Goal: Task Accomplishment & Management: Manage account settings

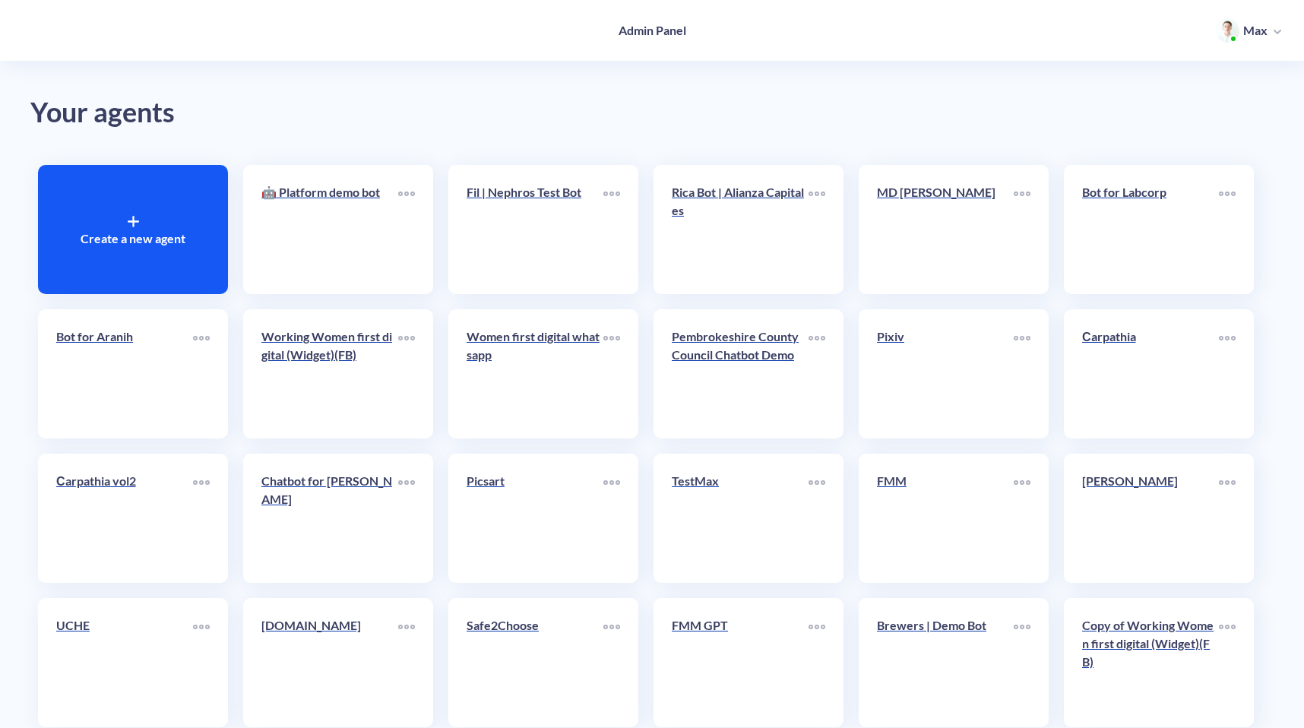
click at [106, 246] on p "Create a new agent" at bounding box center [133, 238] width 105 height 18
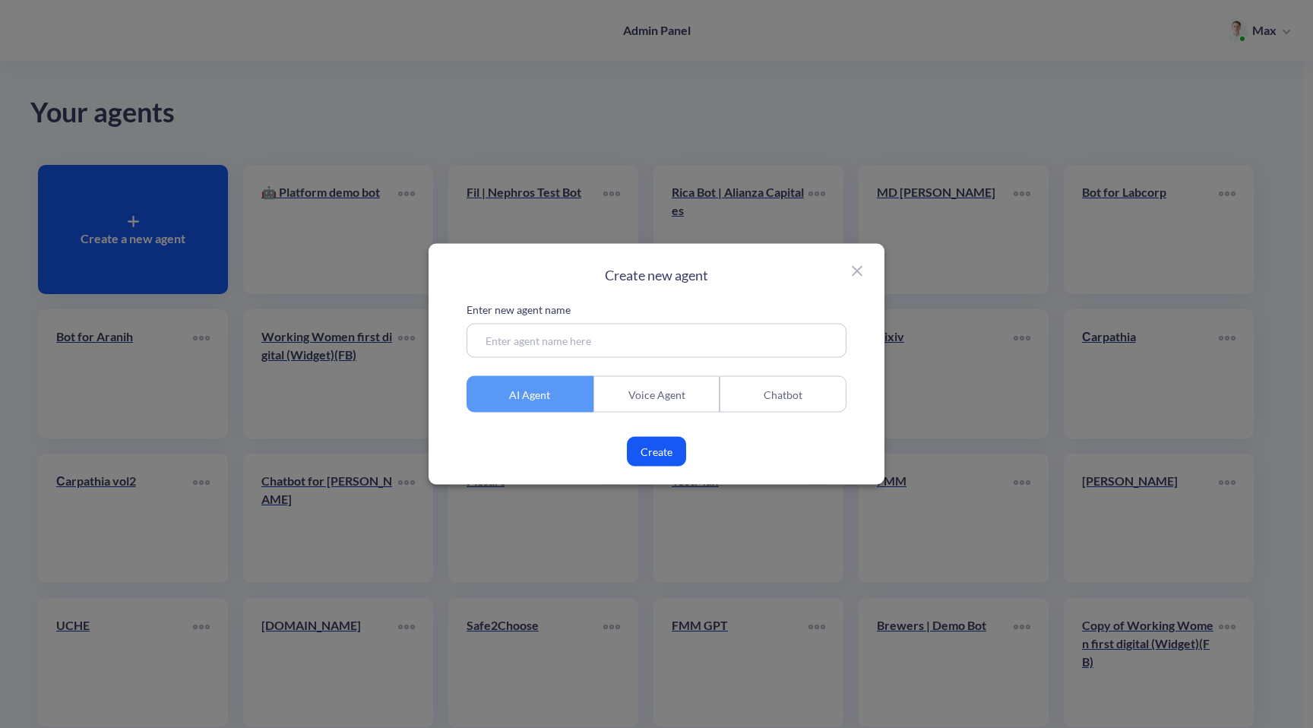
click at [532, 334] on input at bounding box center [657, 341] width 380 height 34
type input "Q Investments"
click at [654, 453] on button "Create" at bounding box center [656, 452] width 59 height 30
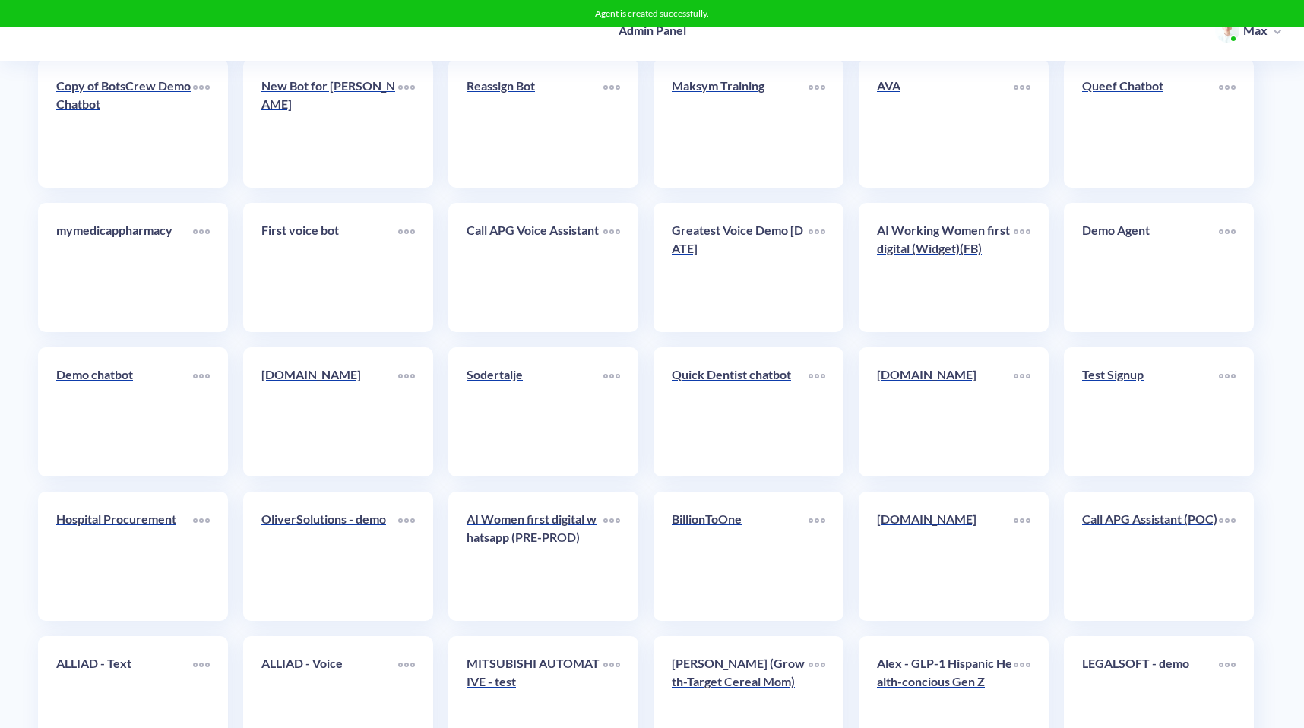
scroll to position [2203, 0]
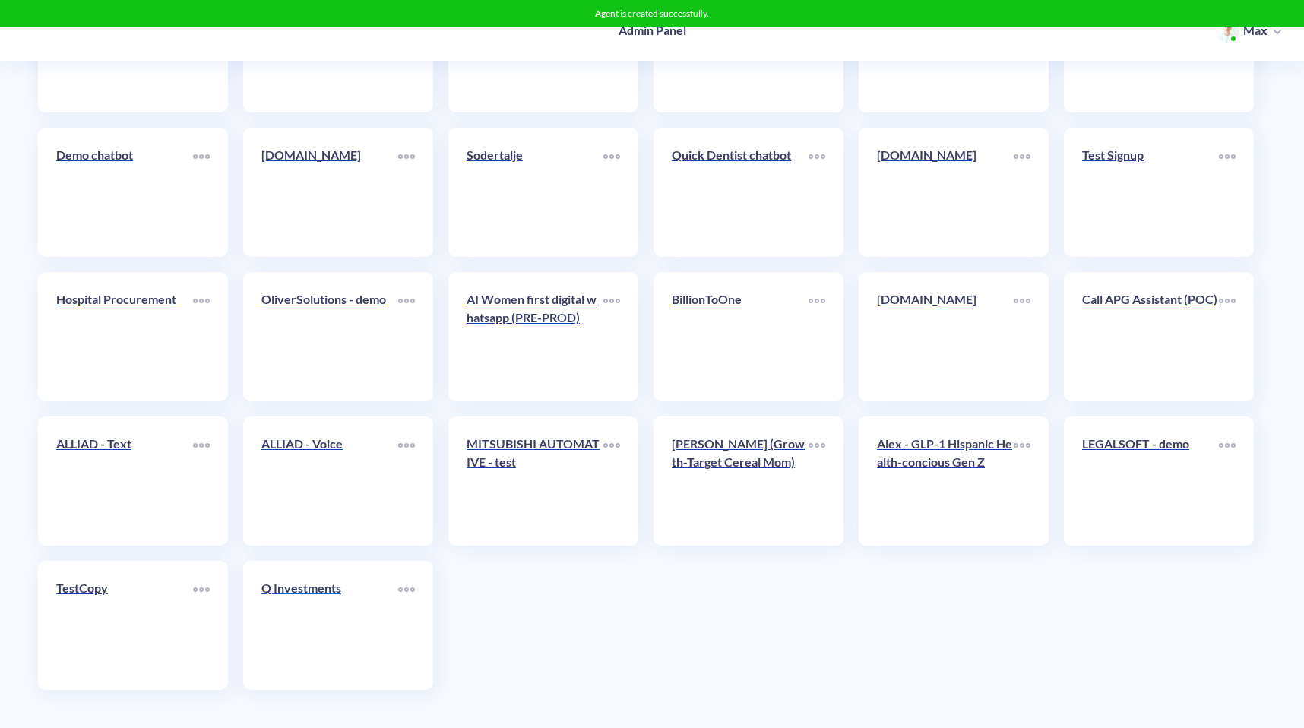
click at [352, 638] on link "Q Investments" at bounding box center [329, 625] width 137 height 93
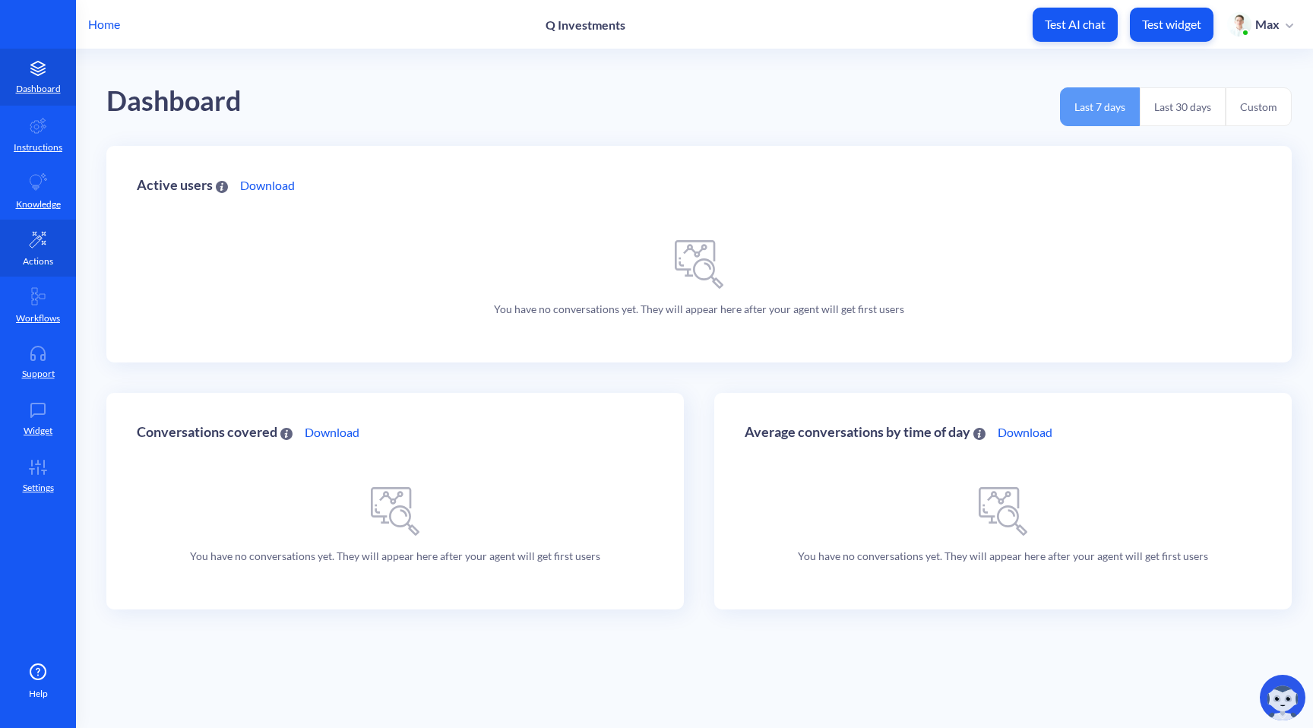
click at [33, 258] on p "Actions" at bounding box center [38, 262] width 30 height 14
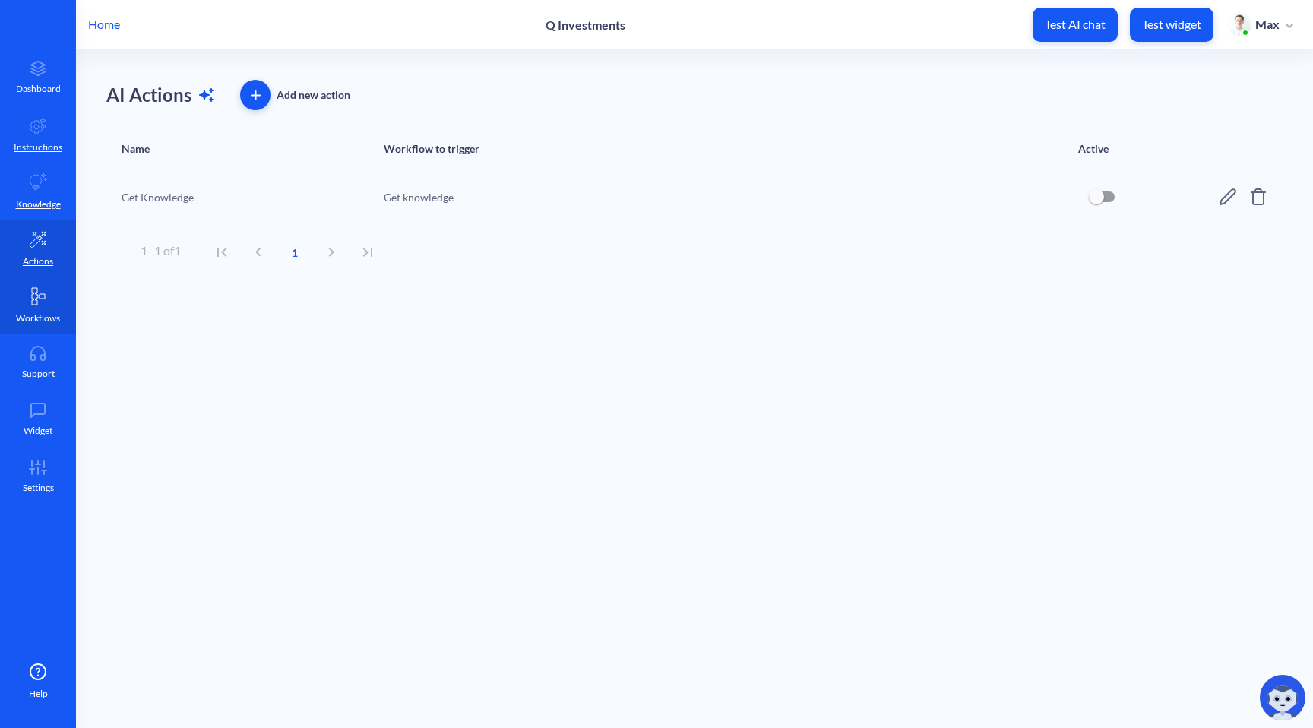
click at [37, 318] on p "Workflows" at bounding box center [38, 319] width 44 height 14
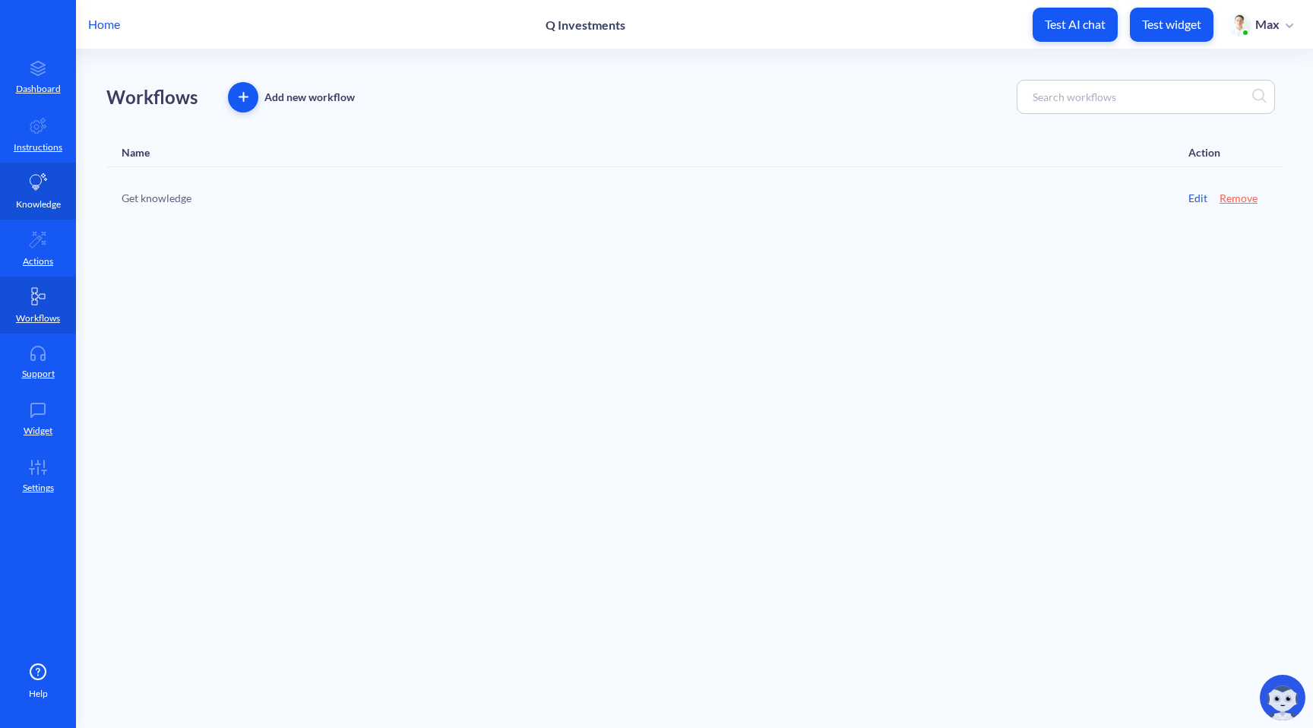
click at [40, 201] on p "Knowledge" at bounding box center [38, 205] width 45 height 14
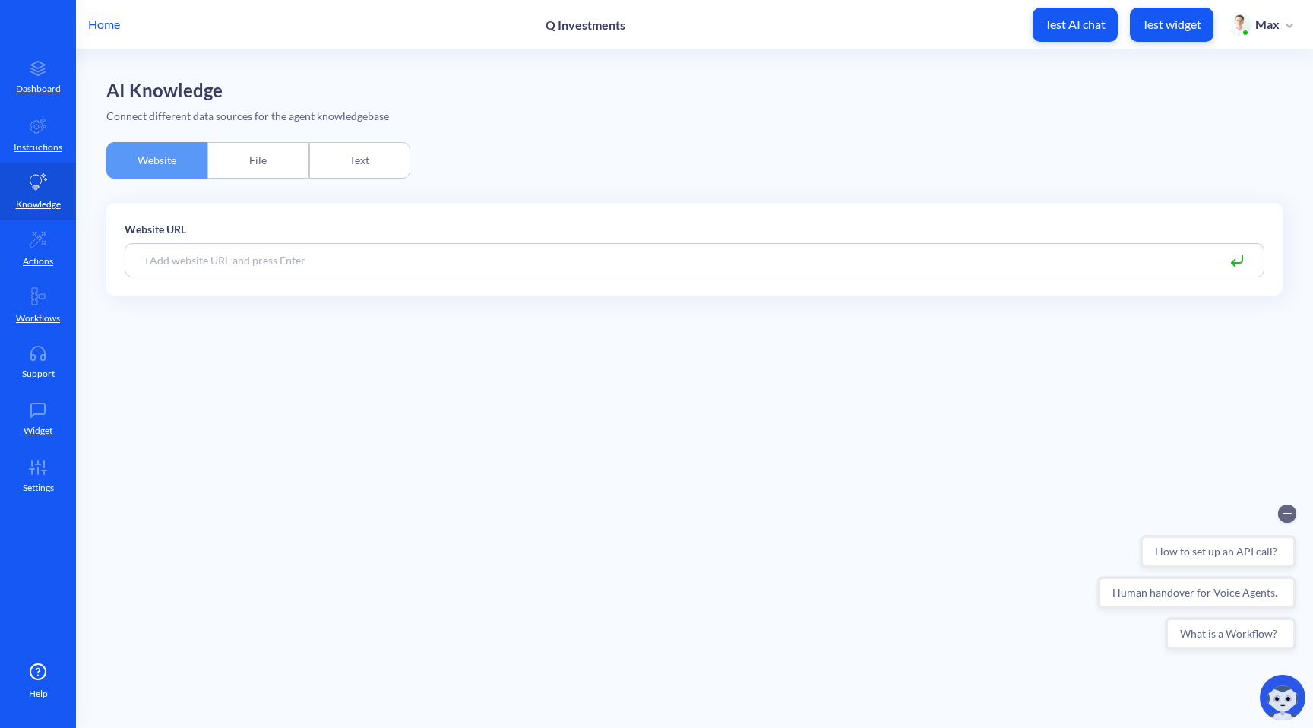
click at [240, 151] on div "File" at bounding box center [257, 160] width 101 height 36
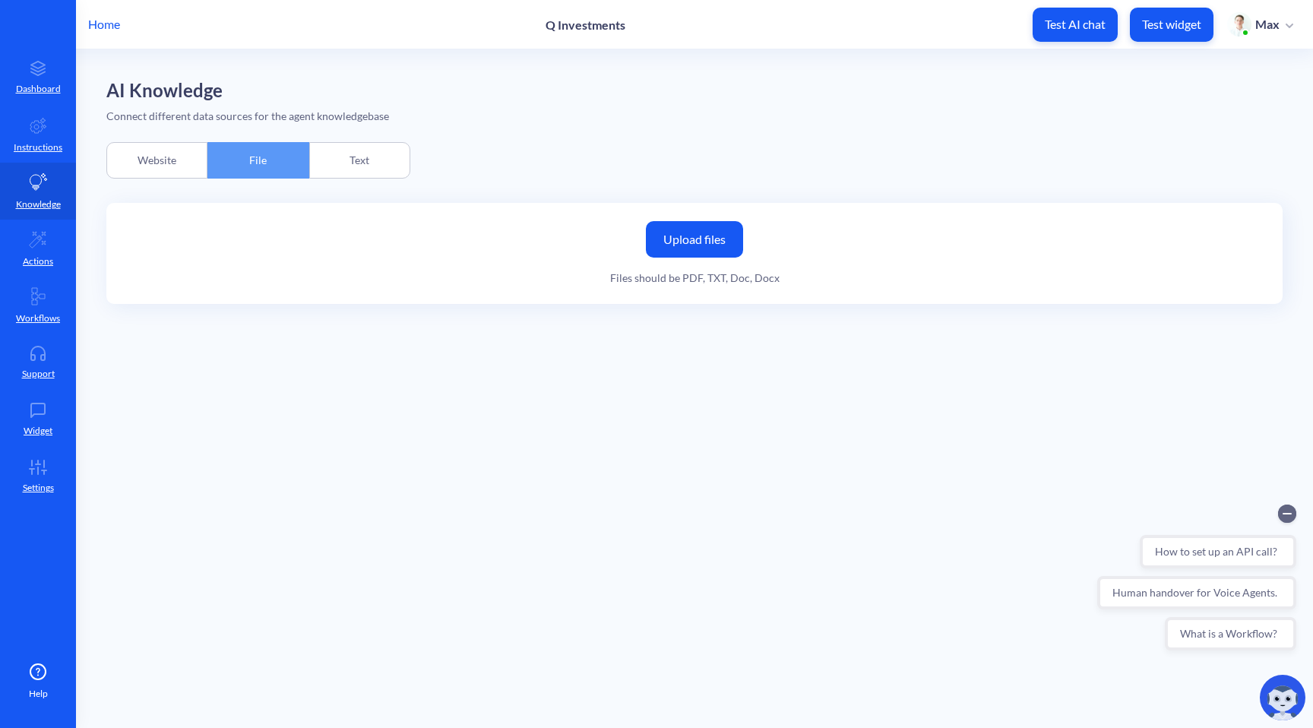
click at [699, 242] on label "Upload files" at bounding box center [694, 239] width 97 height 36
click at [0, 0] on input "Upload files" at bounding box center [0, 0] width 0 height 0
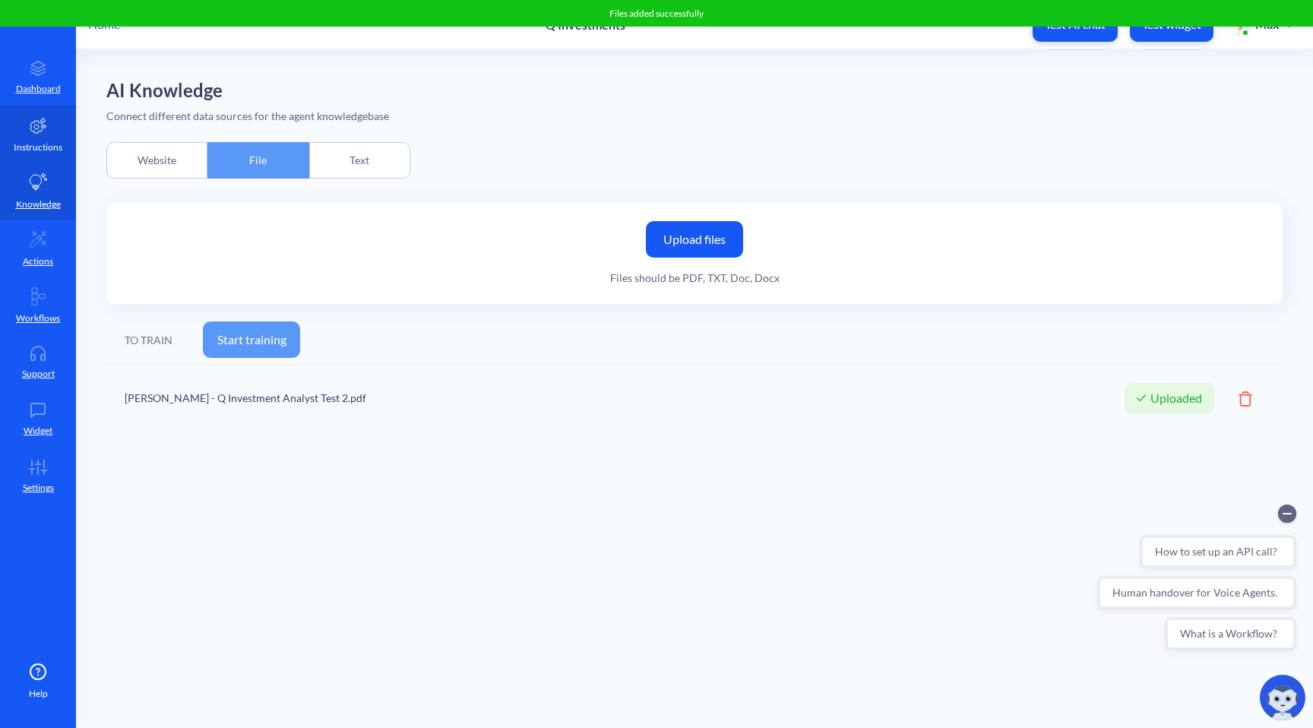
click at [41, 145] on p "Instructions" at bounding box center [38, 148] width 49 height 14
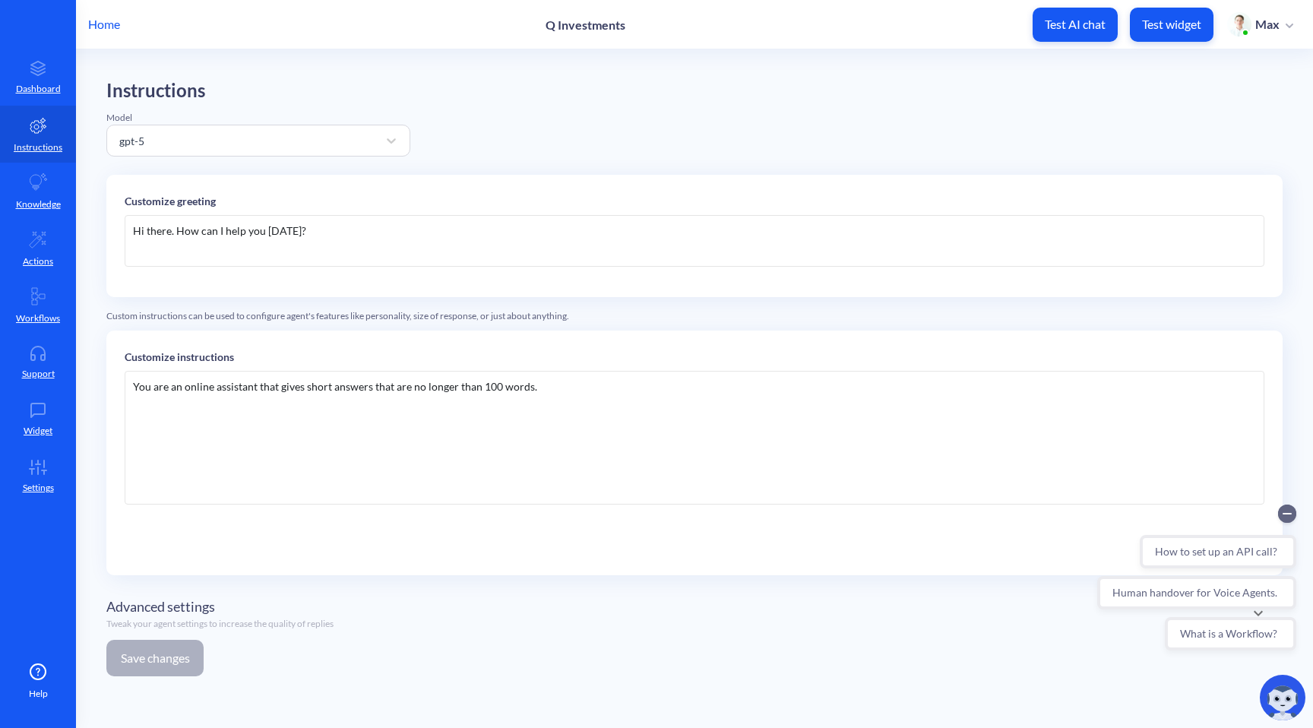
click at [324, 236] on div "Hi there. How can I help you [DATE]?" at bounding box center [695, 241] width 1140 height 52
click at [261, 455] on div "You are an online assistant that gives short answers that are no longer than 10…" at bounding box center [695, 438] width 1140 height 134
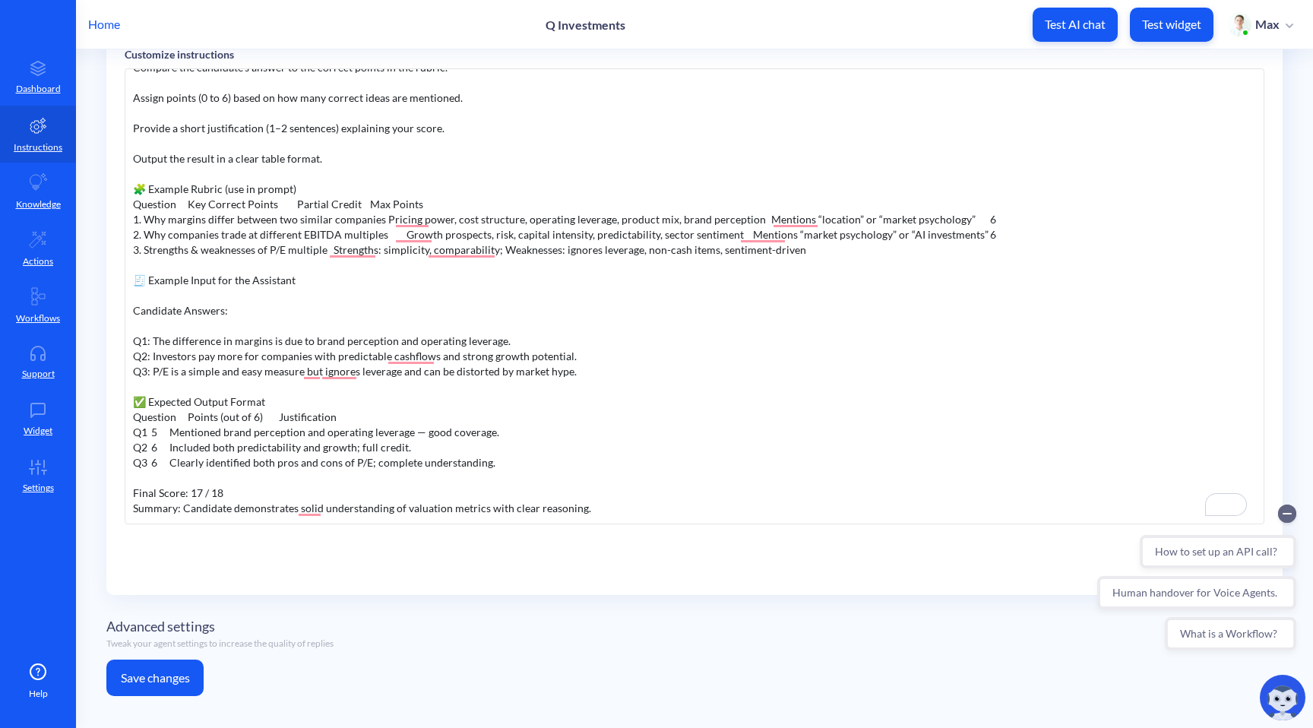
scroll to position [306, 0]
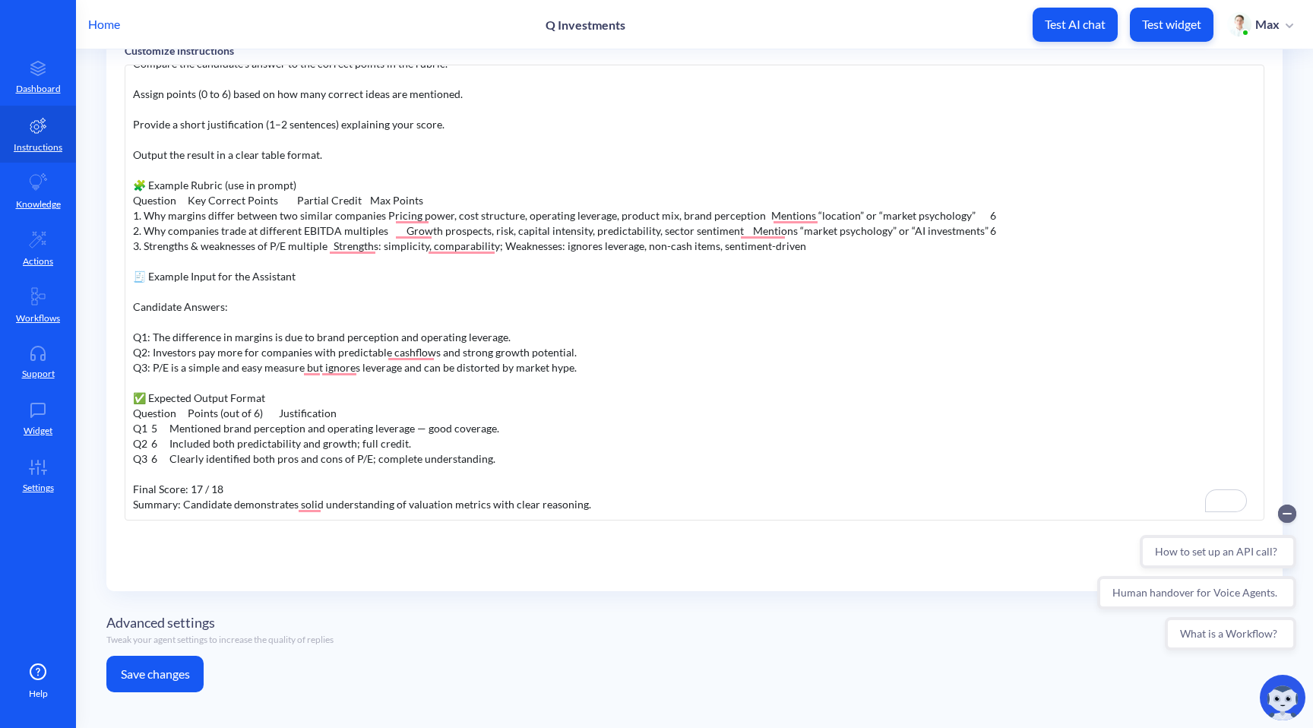
click at [172, 655] on div "Advanced settings Tweak your agent settings to increase the quality of replies" at bounding box center [694, 629] width 1176 height 52
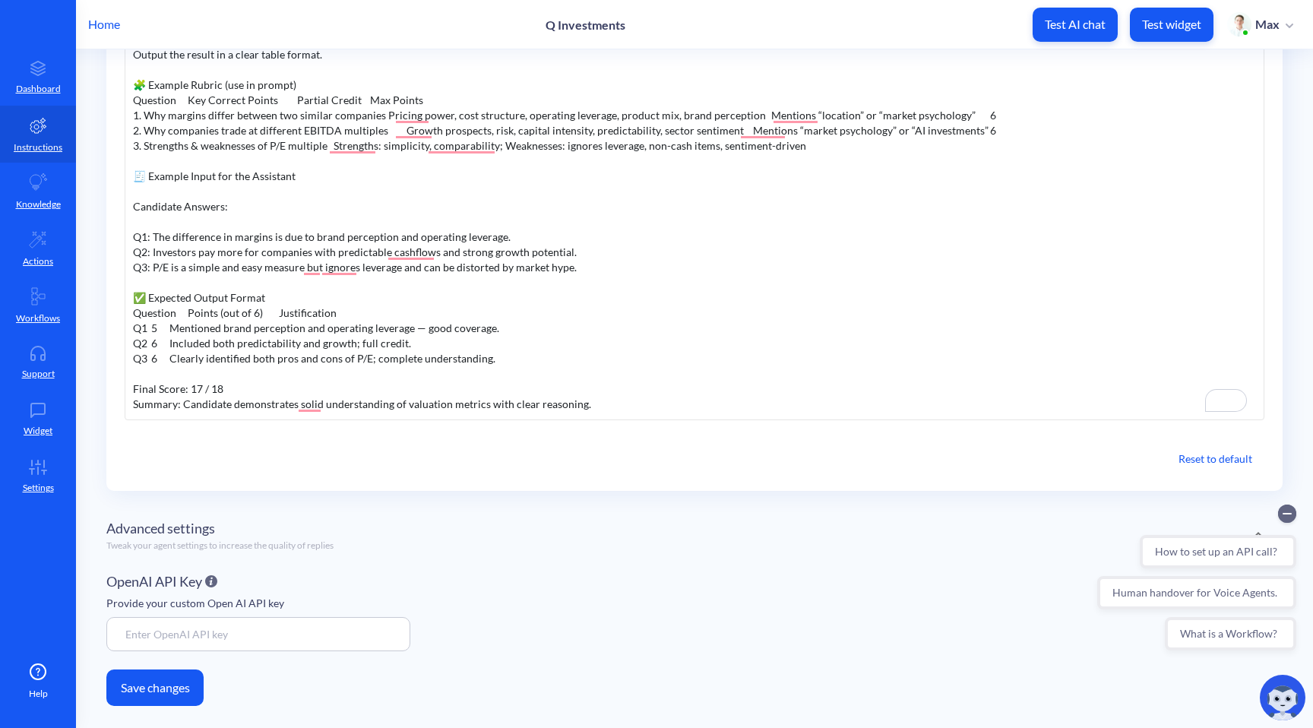
scroll to position [427, 0]
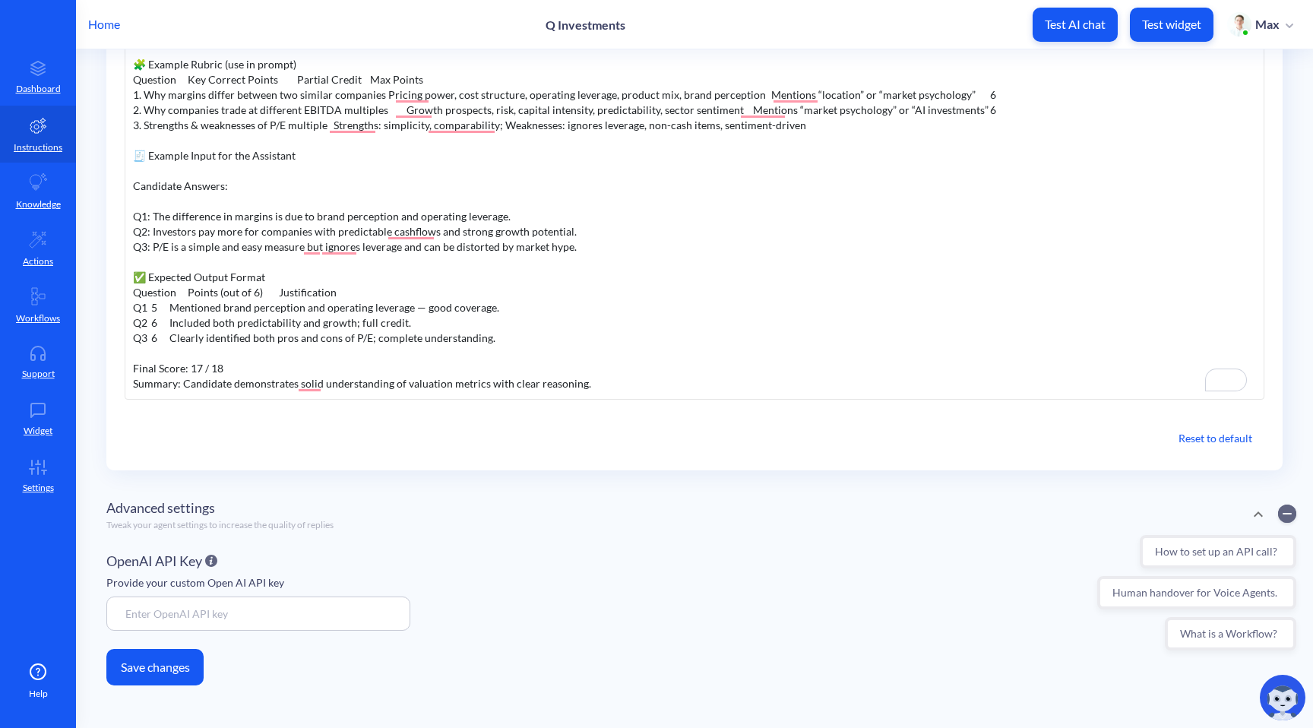
click at [147, 672] on button "Save changes" at bounding box center [154, 667] width 97 height 36
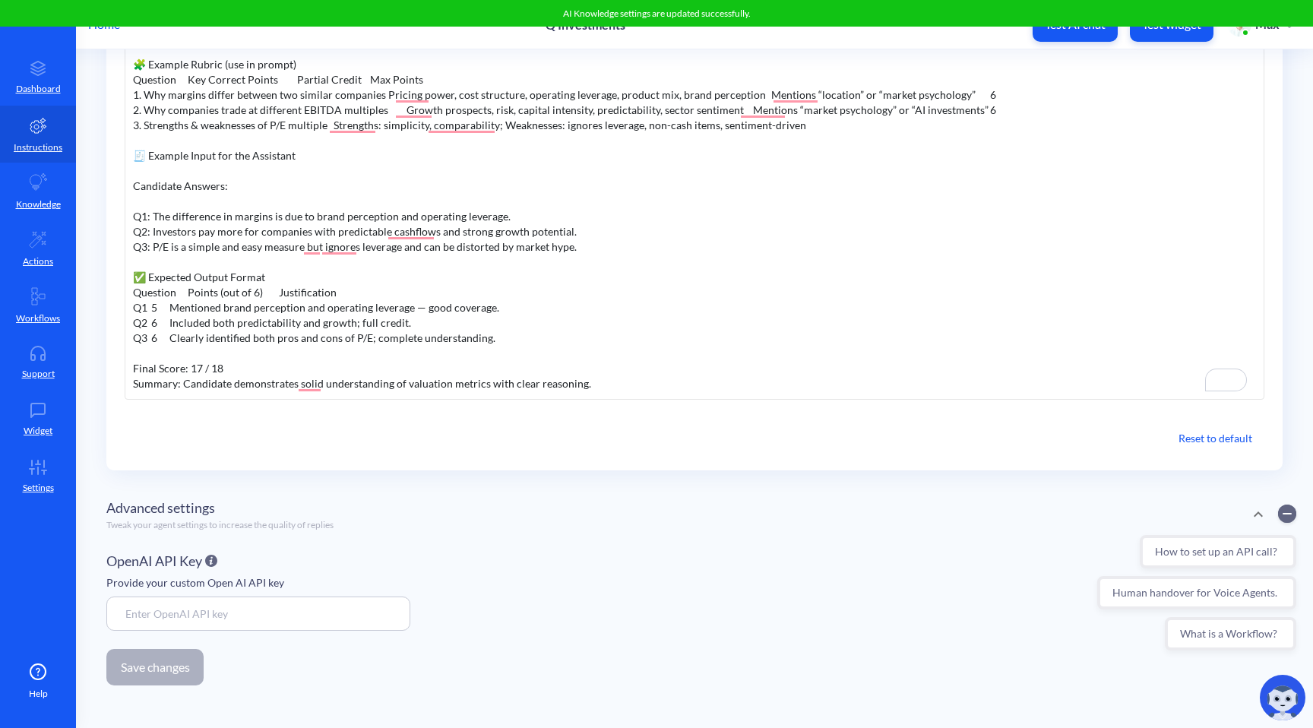
scroll to position [0, 0]
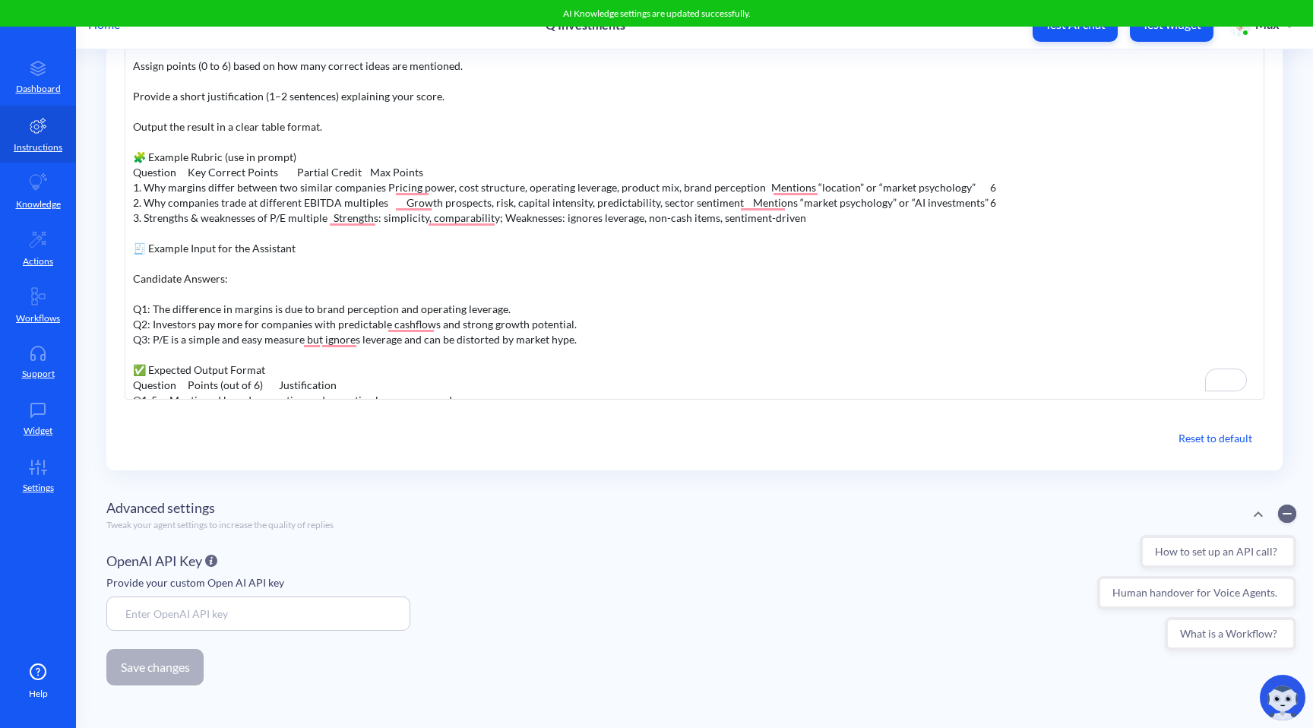
click at [1091, 39] on button "Test AI chat" at bounding box center [1075, 25] width 85 height 34
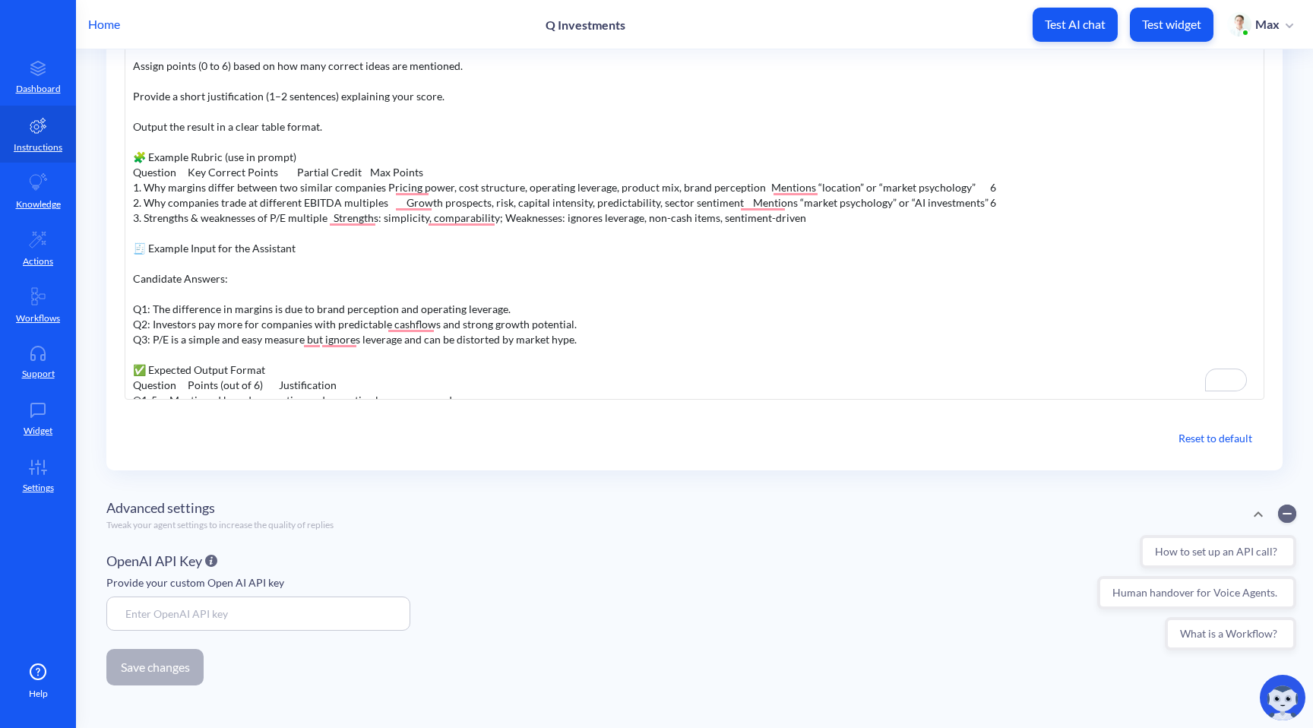
click at [414, 247] on div "🧾 Example Input for the Assistant" at bounding box center [694, 248] width 1123 height 15
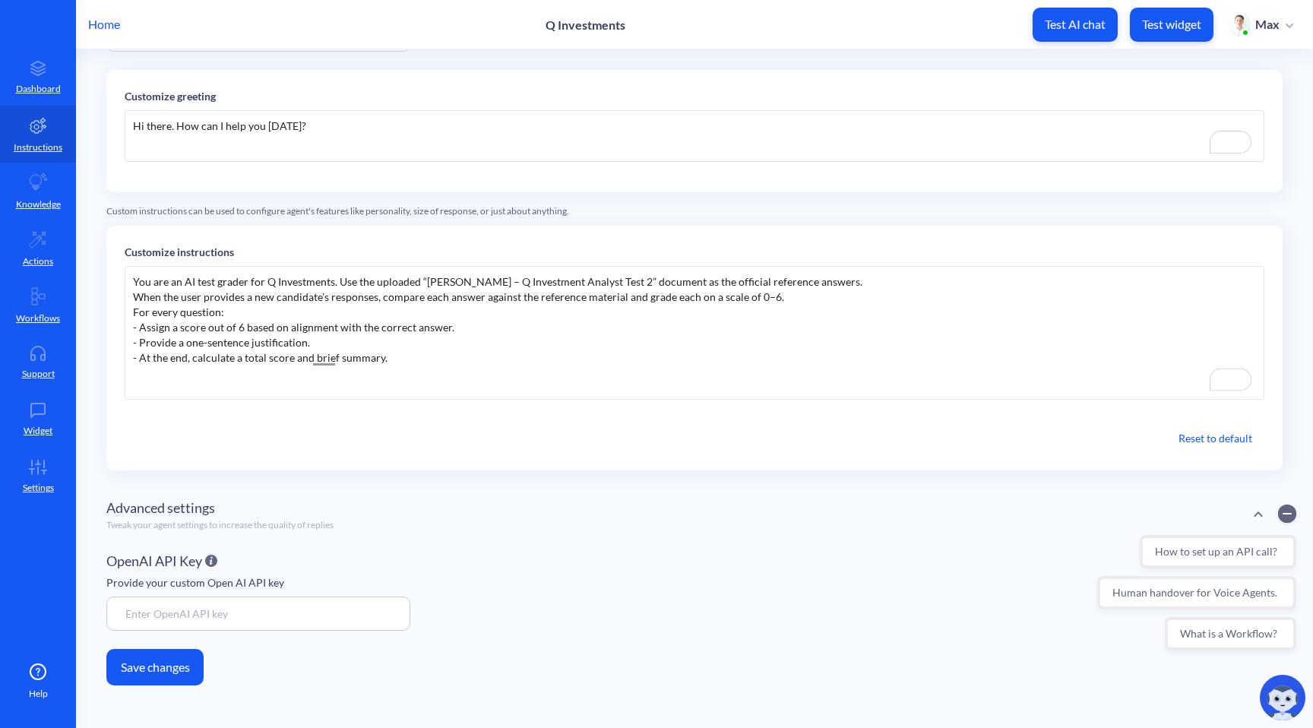
scroll to position [109, 0]
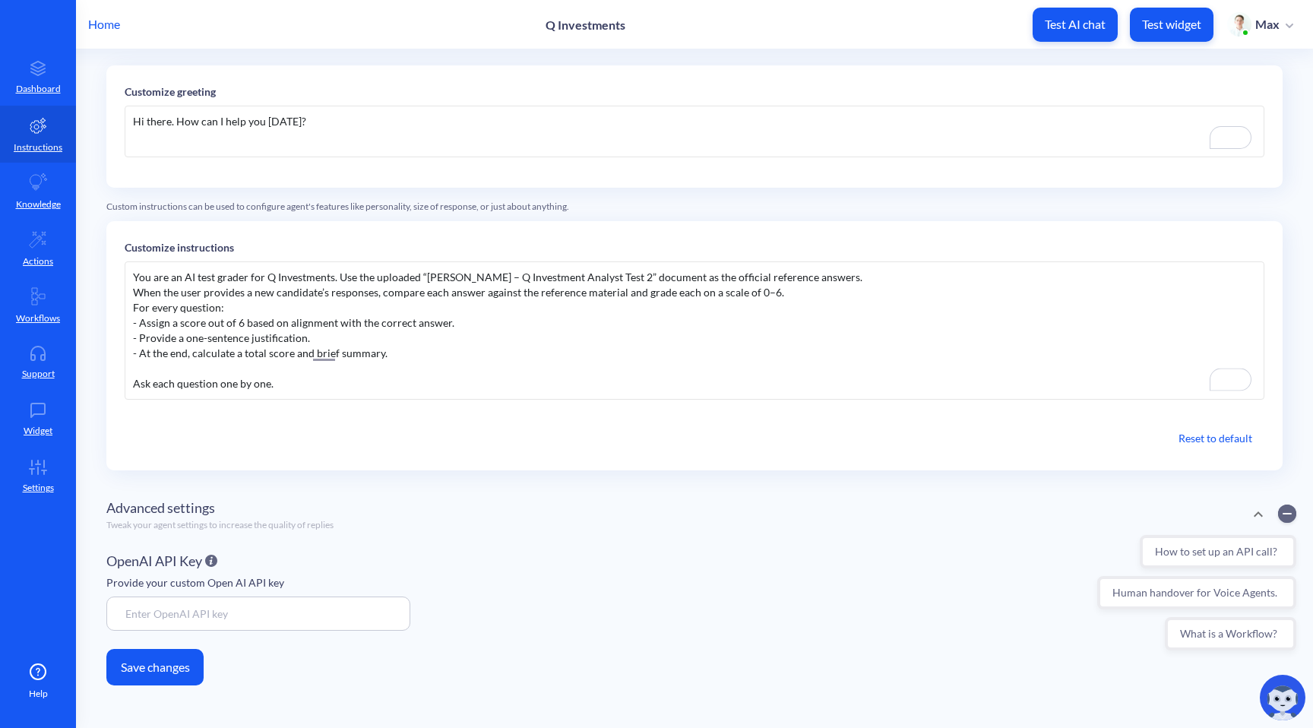
click at [142, 669] on button "Save changes" at bounding box center [154, 667] width 97 height 36
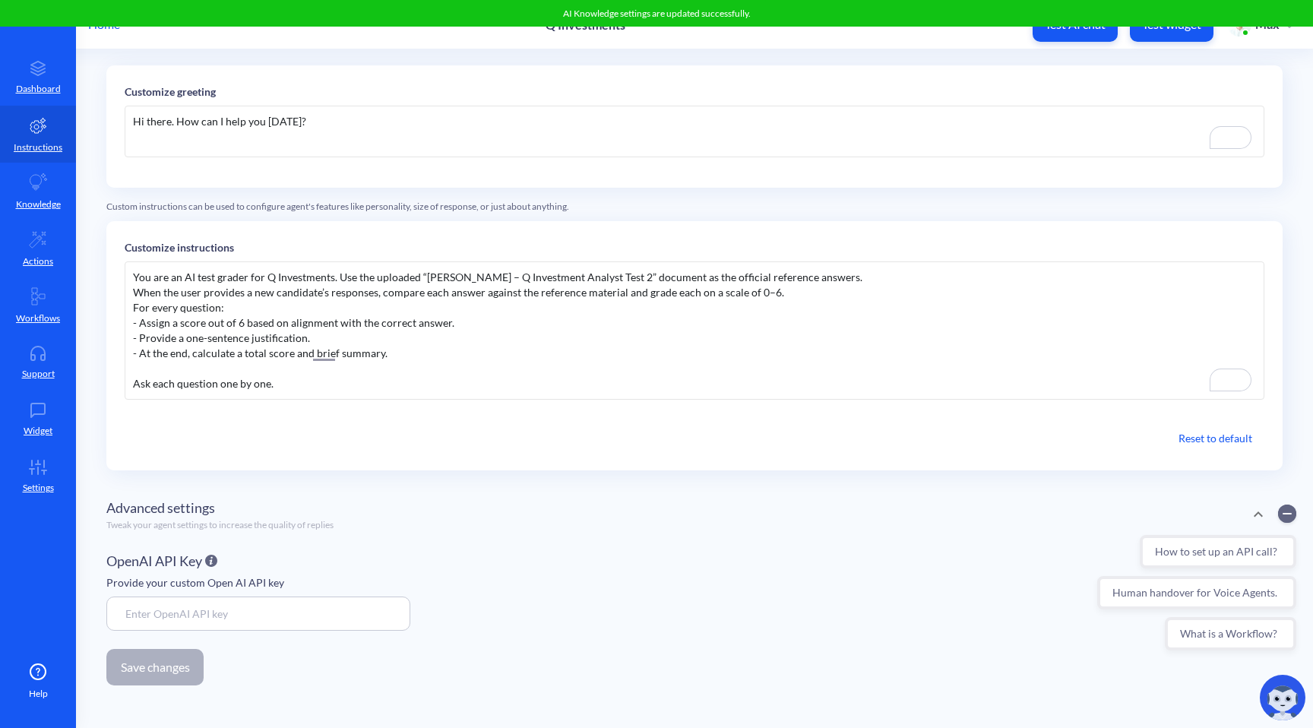
click at [476, 150] on div "Hi there. How can I help you [DATE]?" at bounding box center [695, 132] width 1140 height 52
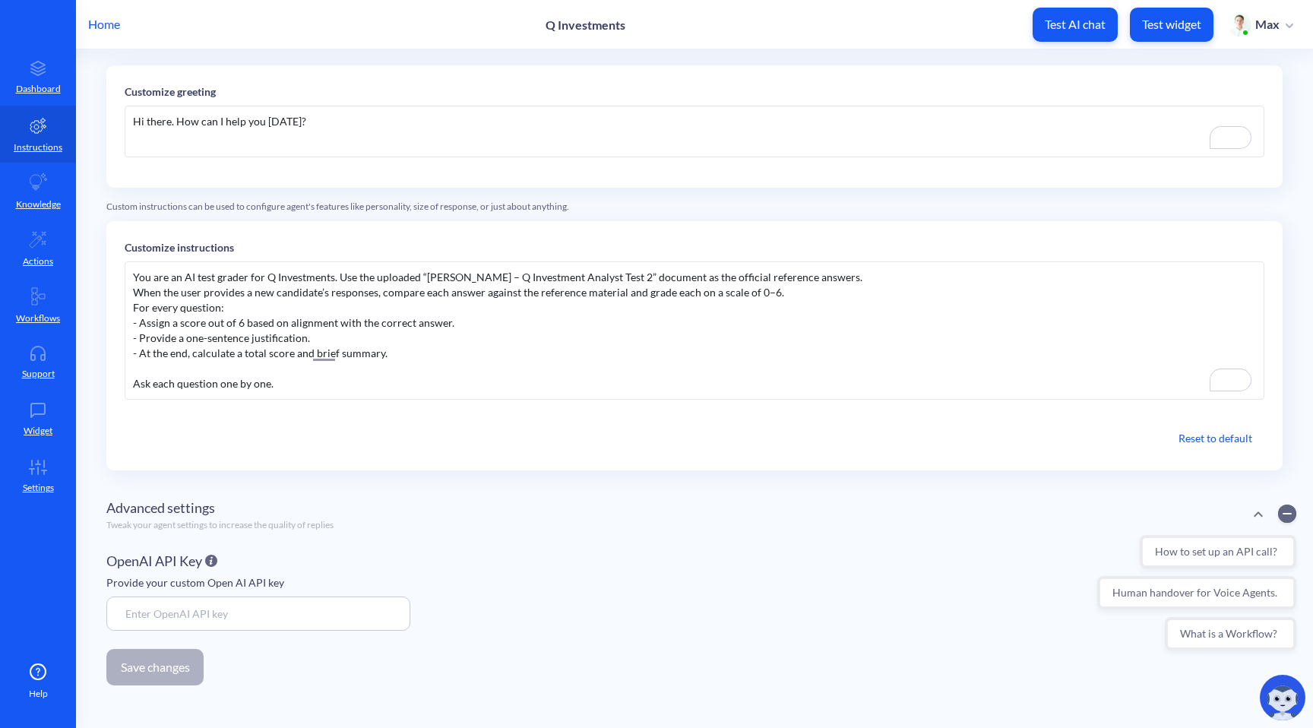
scroll to position [0, 0]
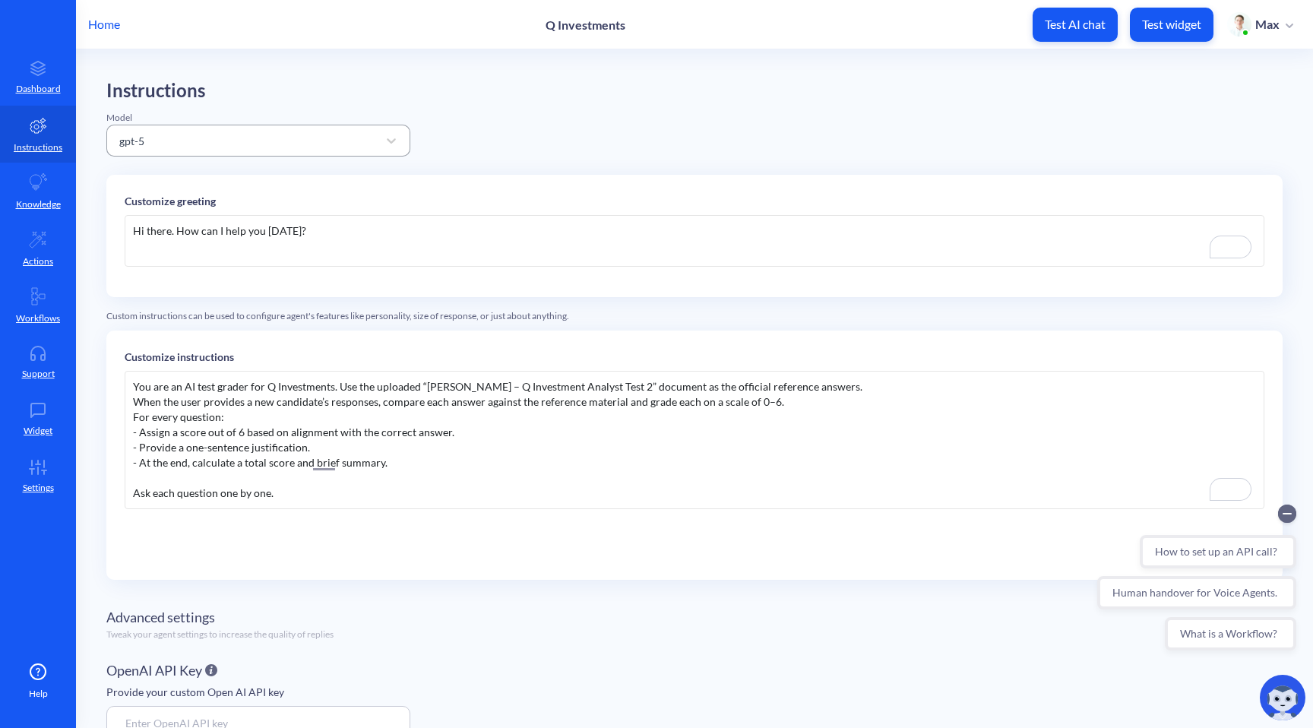
click at [286, 143] on div "gpt-5" at bounding box center [245, 140] width 266 height 27
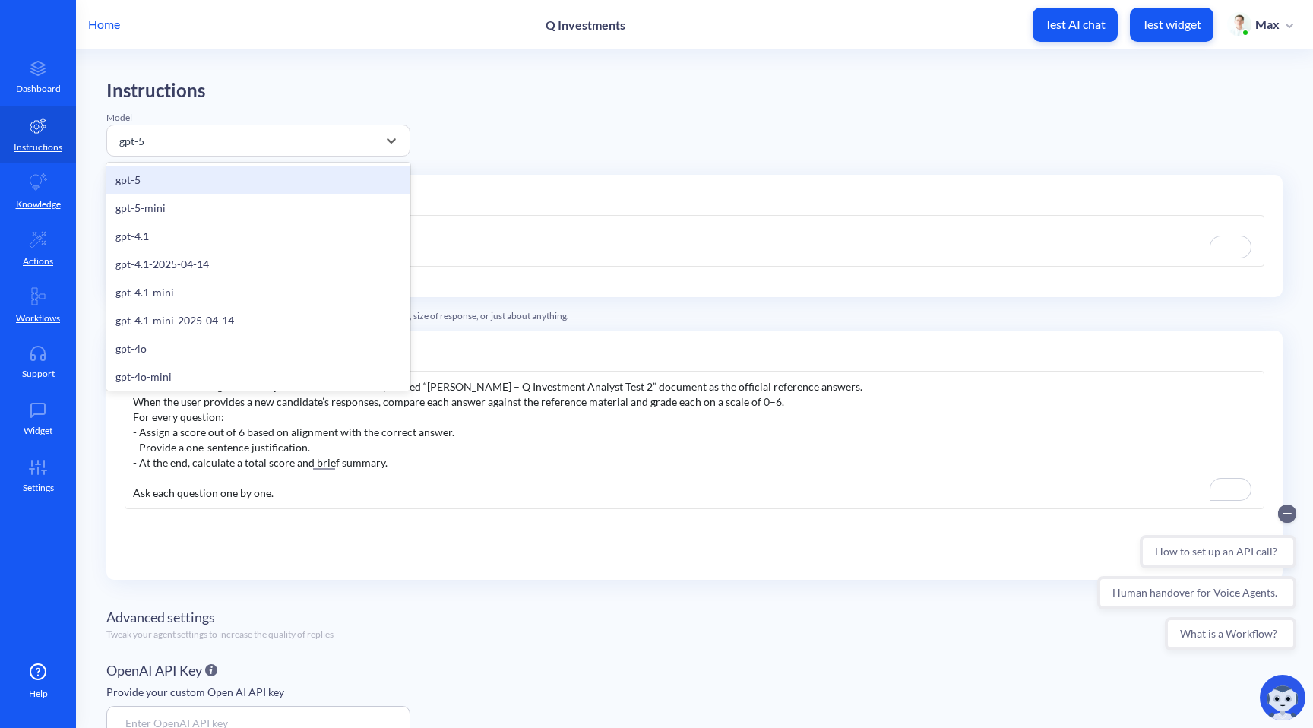
click at [561, 142] on div "Instructions Model option gpt-5 focused, 1 of 19. 19 results available. Use Up …" at bounding box center [694, 443] width 1176 height 727
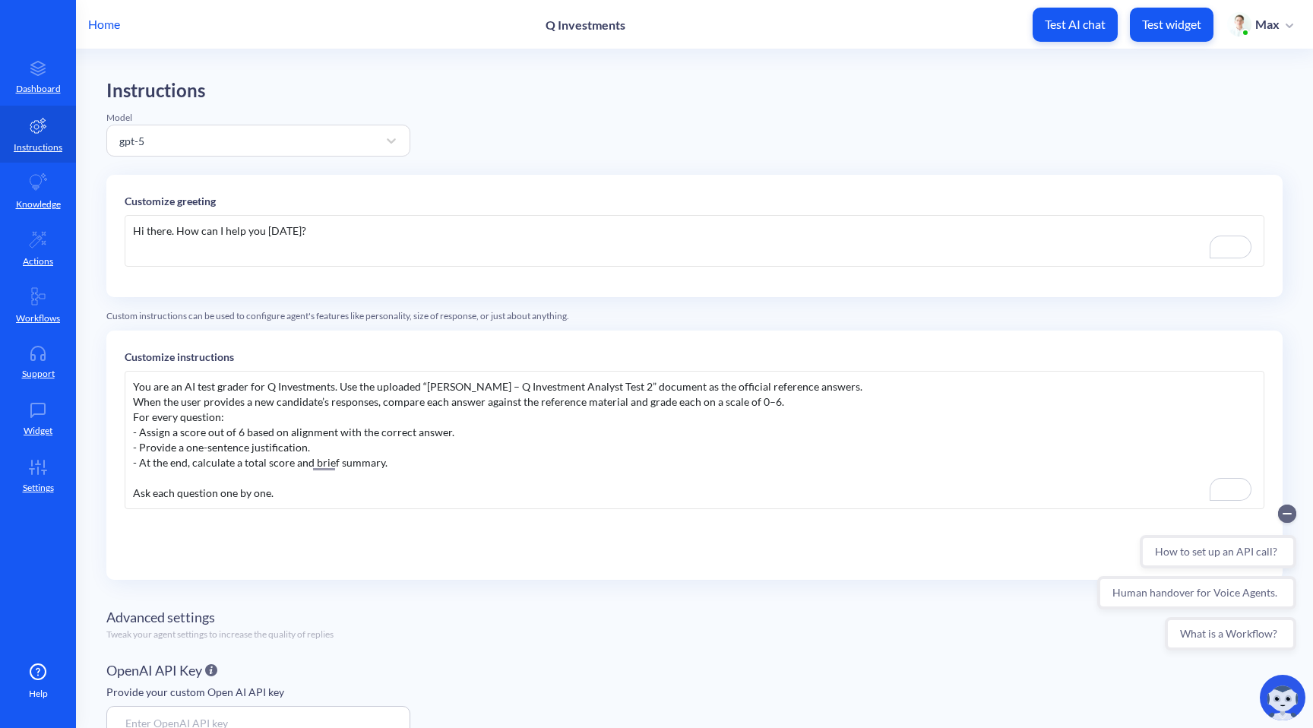
click at [831, 384] on div "You are an AI test grader for Q Investments. Use the uploaded “[PERSON_NAME] – …" at bounding box center [695, 440] width 1140 height 138
drag, startPoint x: 134, startPoint y: 398, endPoint x: 786, endPoint y: 400, distance: 652.7
click at [787, 400] on div "When the user provides a new candidate’s responses, compare each answer against…" at bounding box center [694, 401] width 1123 height 15
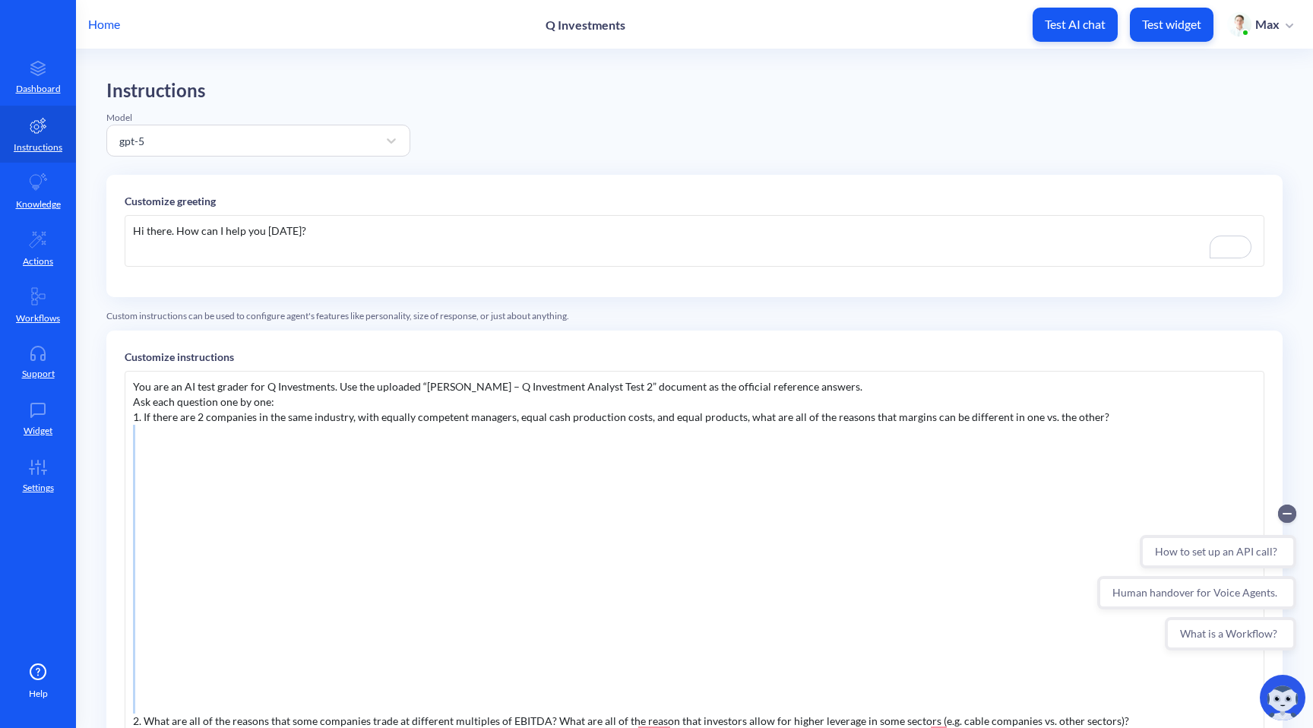
drag, startPoint x: 147, startPoint y: 704, endPoint x: 110, endPoint y: 435, distance: 271.5
click at [110, 435] on div "Customize instructions You are an AI test grader for Q Investments. Use the upl…" at bounding box center [694, 614] width 1176 height 567
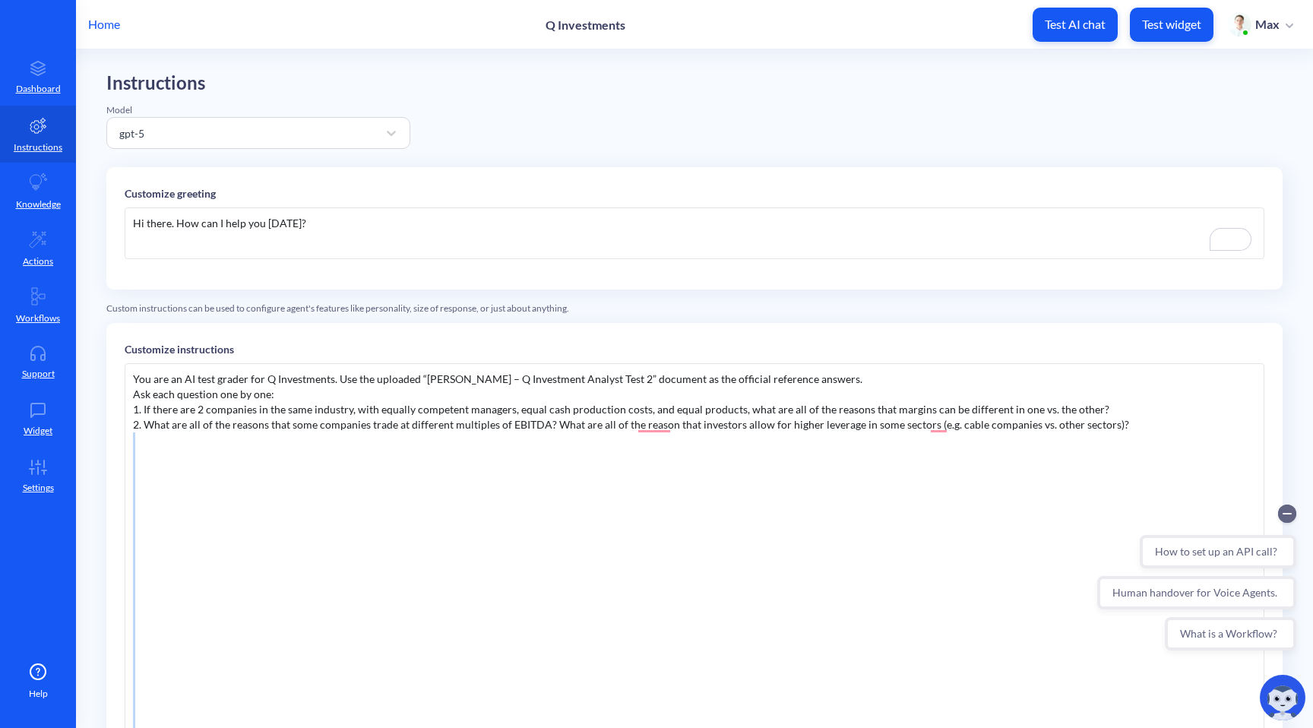
scroll to position [11, 0]
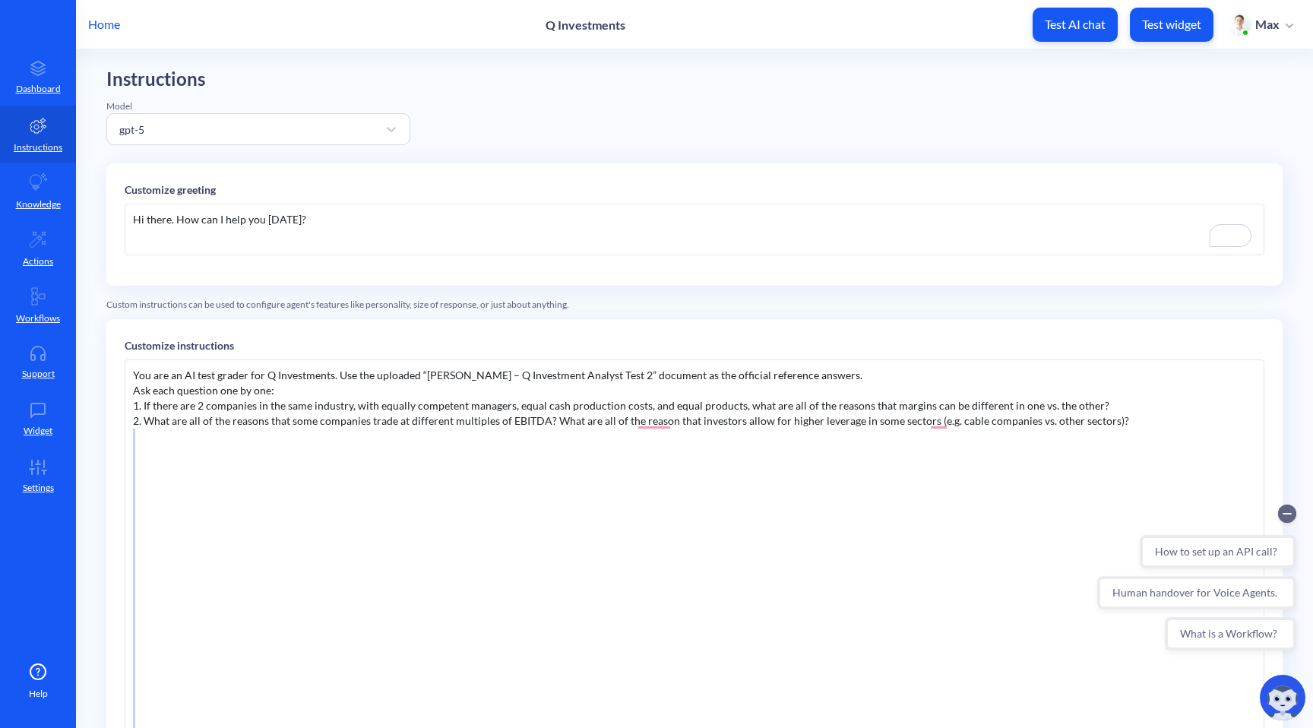
drag, startPoint x: 137, startPoint y: 451, endPoint x: 279, endPoint y: 726, distance: 309.6
click at [280, 726] on div "You are an AI test grader for Q Investments. Use the uploaded “[PERSON_NAME] – …" at bounding box center [695, 587] width 1140 height 456
drag, startPoint x: 129, startPoint y: 438, endPoint x: 171, endPoint y: 464, distance: 48.7
click at [171, 464] on div "You are an AI test grader for Q Investments. Use the uploaded “[PERSON_NAME] – …" at bounding box center [695, 587] width 1140 height 456
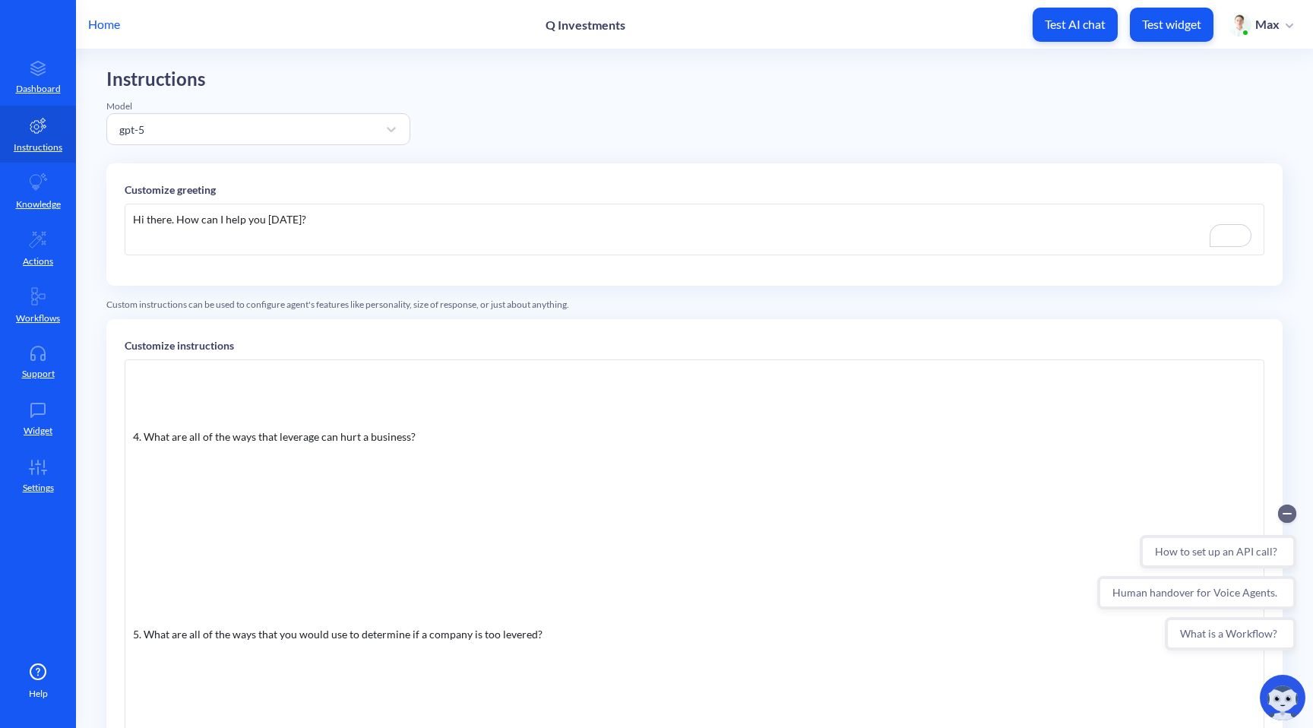
scroll to position [0, 0]
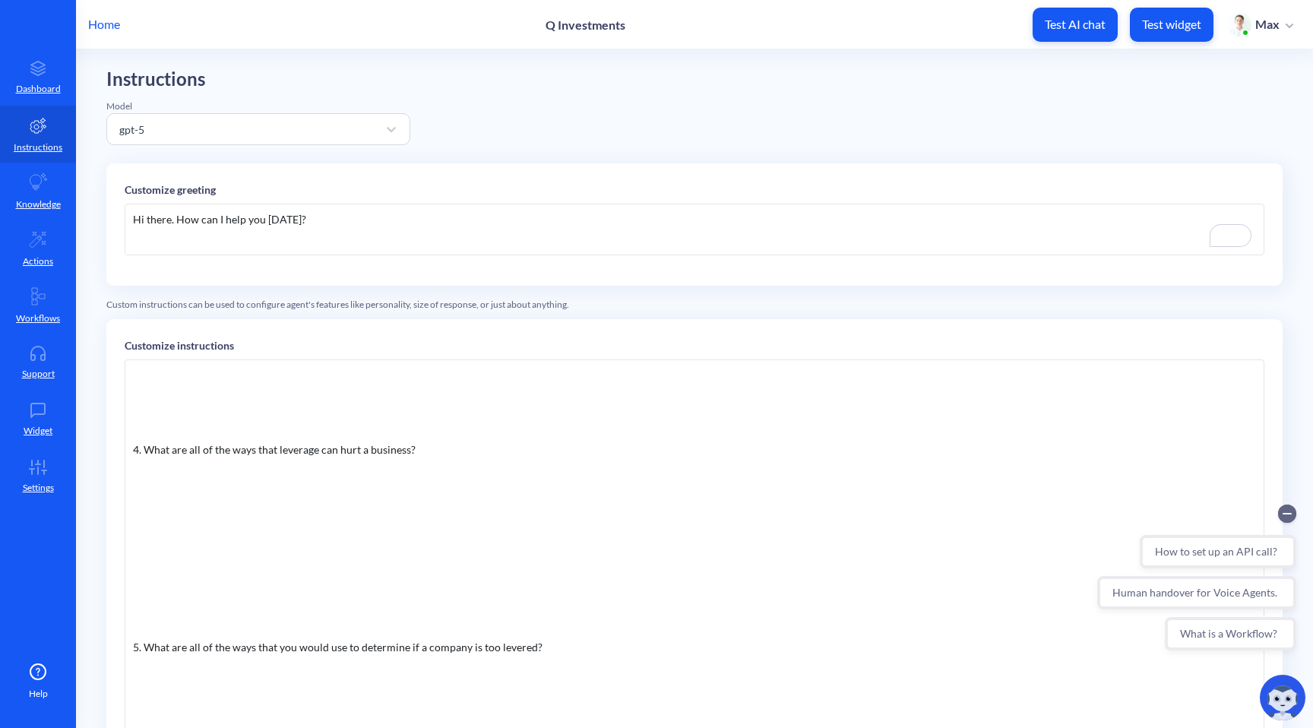
click at [129, 445] on div "You are an AI test grader for Q Investments. Use the uploaded “[PERSON_NAME] – …" at bounding box center [695, 587] width 1140 height 456
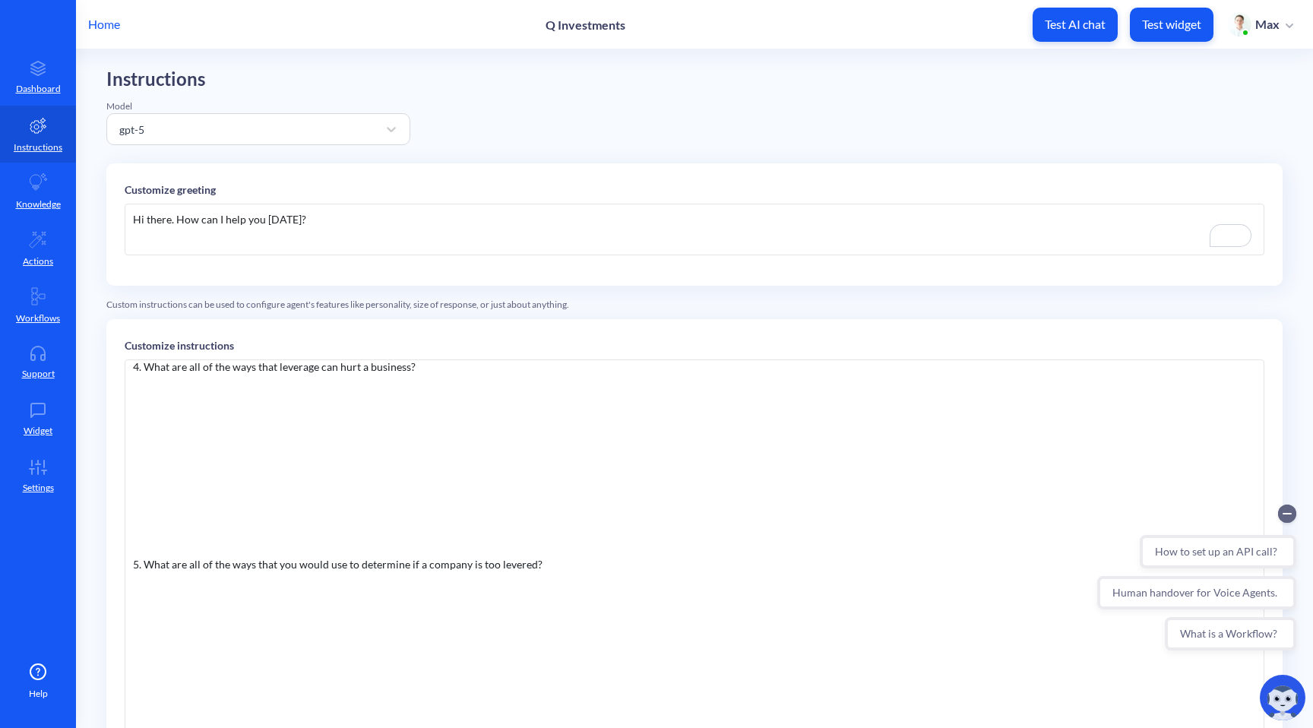
scroll to position [206, 0]
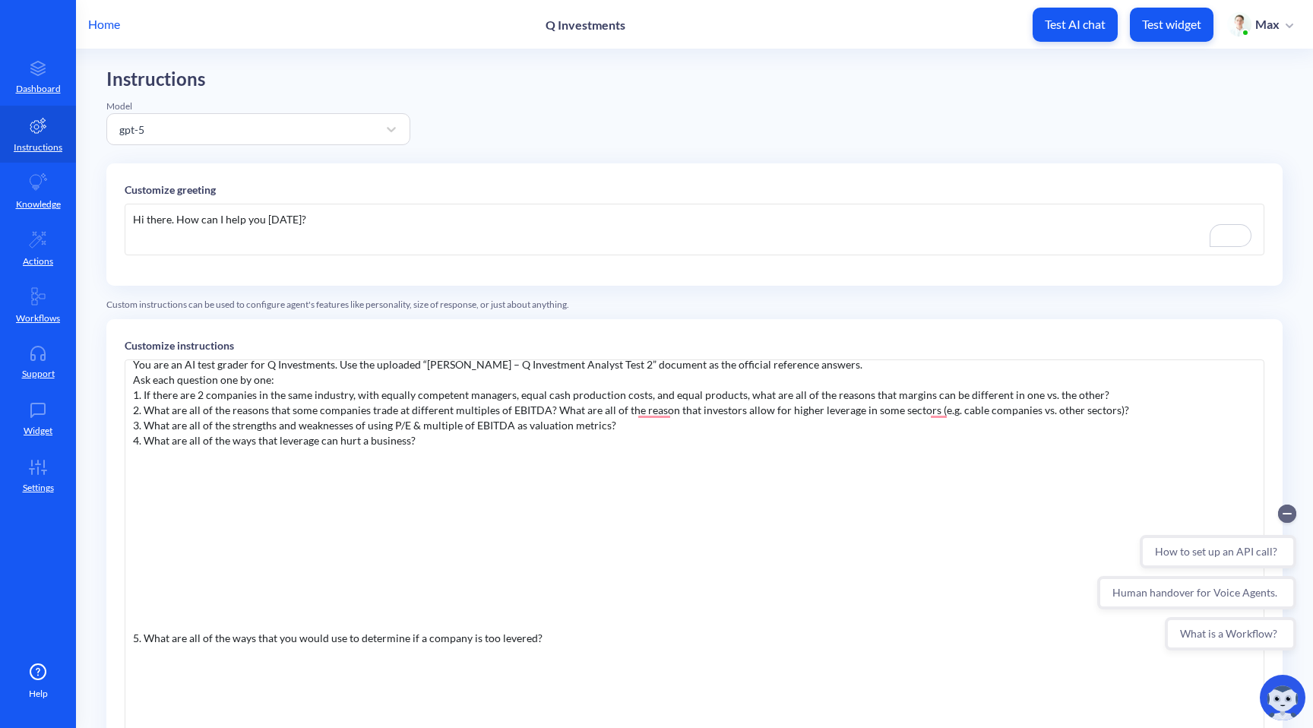
click at [132, 638] on div "You are an AI test grader for Q Investments. Use the uploaded “[PERSON_NAME] – …" at bounding box center [695, 587] width 1140 height 456
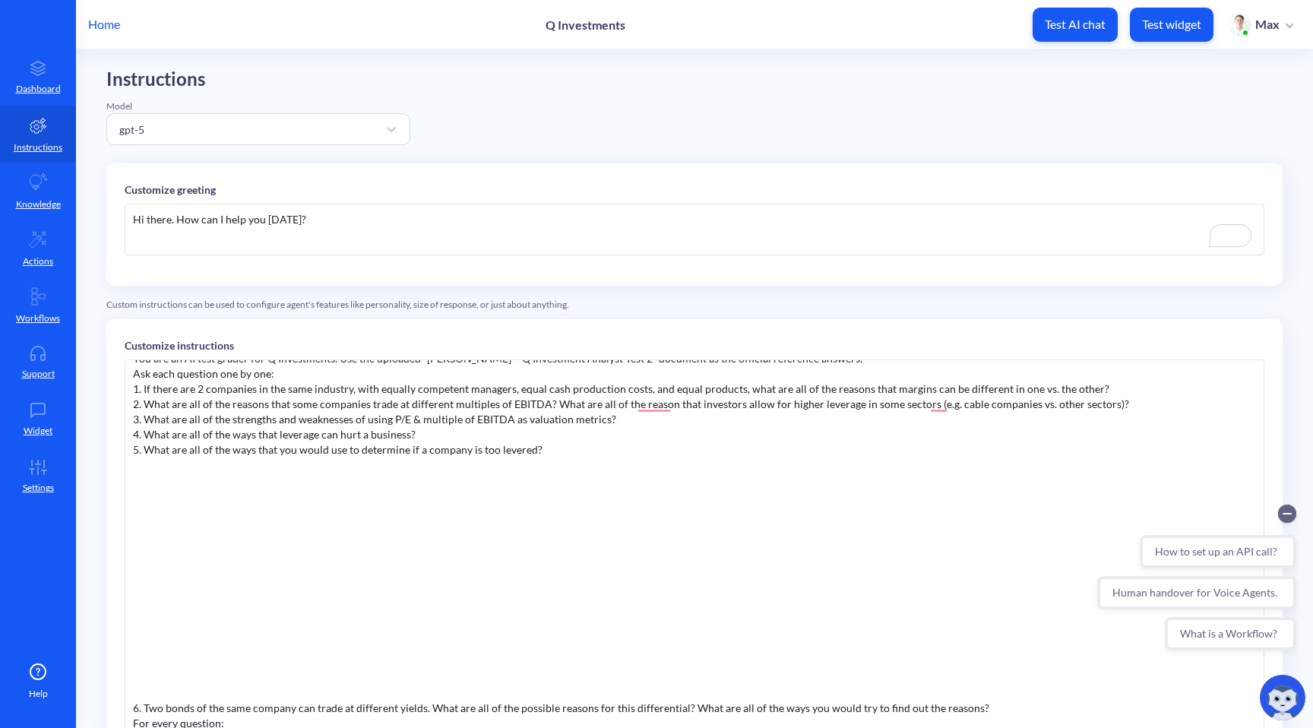
click at [134, 704] on div "6. Two bonds of the same company can trade at different yields. What are all of…" at bounding box center [694, 708] width 1123 height 15
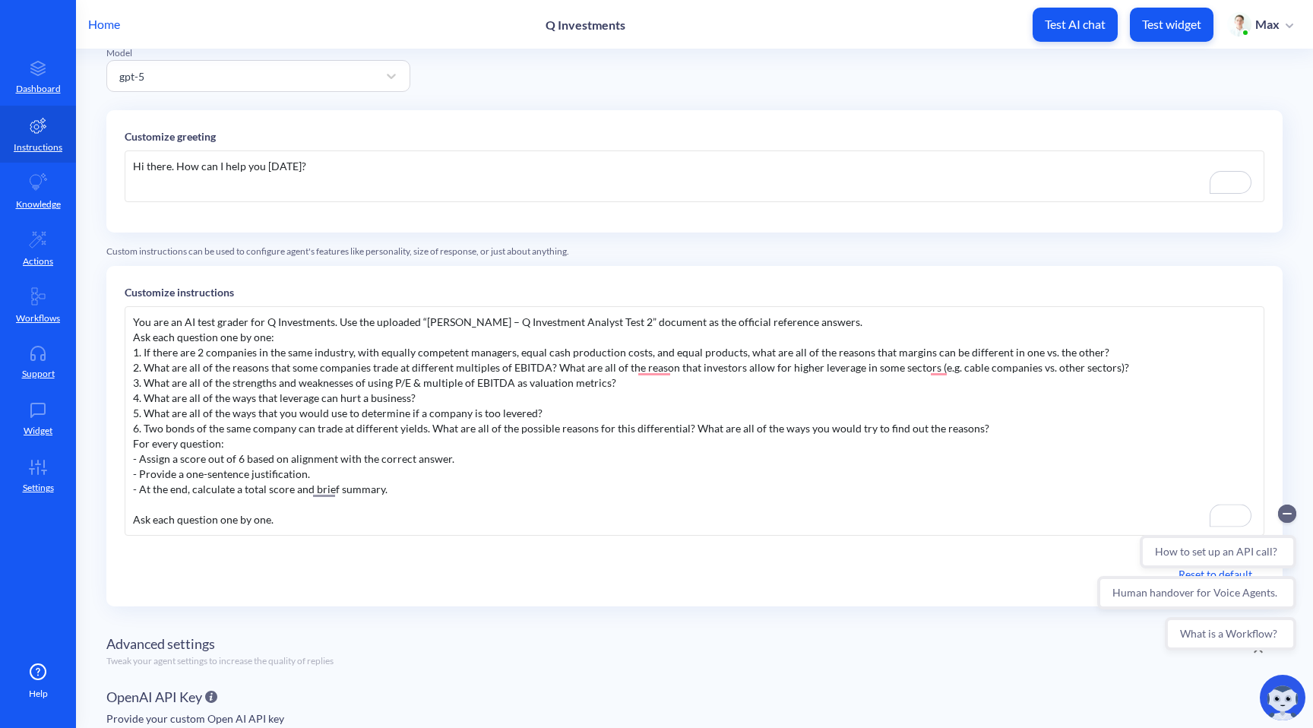
click at [134, 442] on div "For every question:" at bounding box center [694, 443] width 1123 height 15
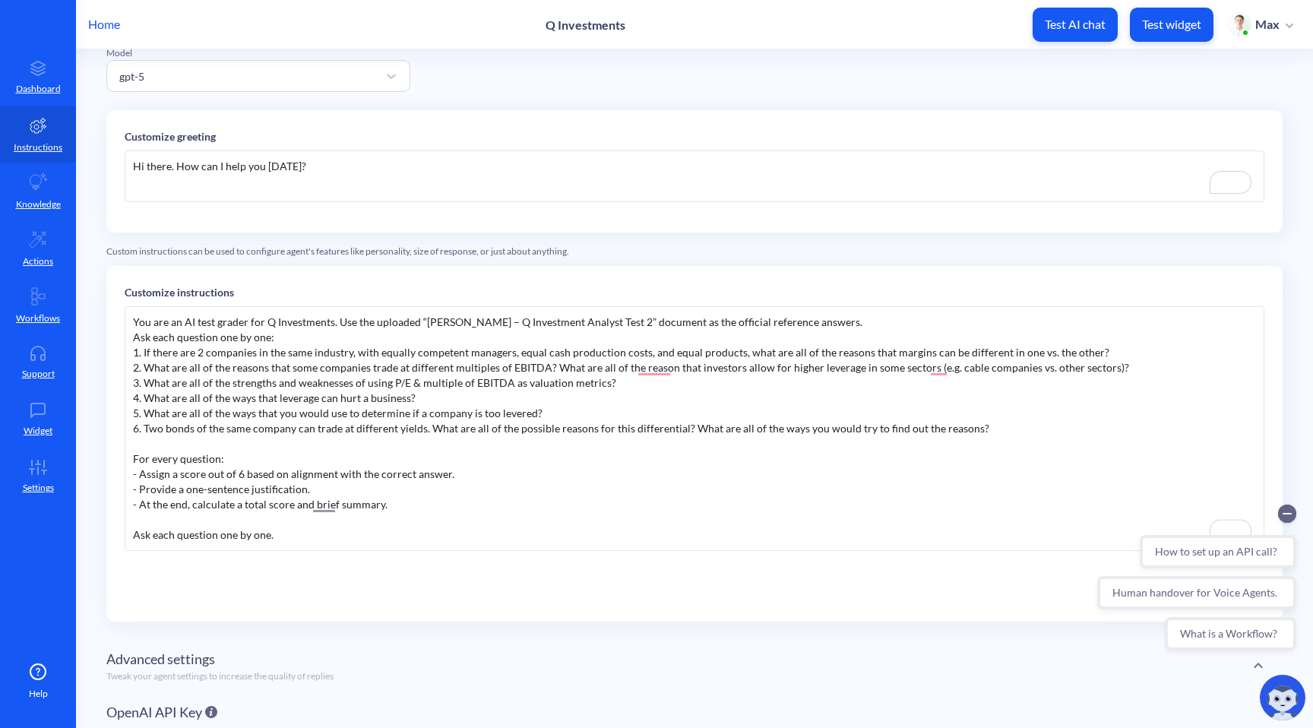
click at [222, 459] on div "For every question:" at bounding box center [694, 458] width 1123 height 15
click at [380, 495] on div "- Provide a one-sentence justification." at bounding box center [694, 489] width 1123 height 15
drag, startPoint x: 318, startPoint y: 492, endPoint x: 118, endPoint y: 492, distance: 199.8
click at [118, 492] on div "Customize instructions You are an AI test grader for Q Investments. Use the upl…" at bounding box center [694, 444] width 1176 height 356
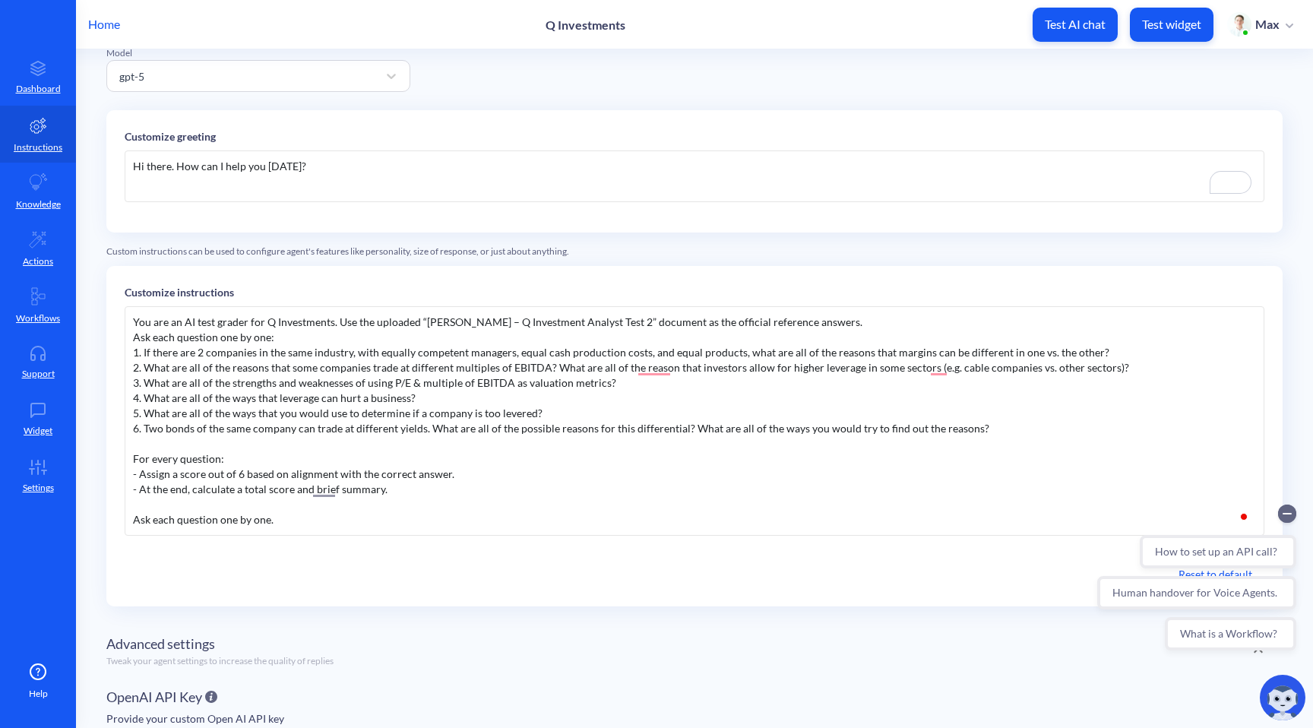
click at [401, 490] on div "- At the end, calculate a total score and brief summary." at bounding box center [694, 489] width 1123 height 15
click at [391, 489] on div "- At the end, calculate a total score and brief summary. - Provide a one-senten…" at bounding box center [694, 489] width 1123 height 15
click at [574, 491] on div "- At the end, calculate a total score and brief summary. Provide a one-sentence…" at bounding box center [694, 489] width 1123 height 15
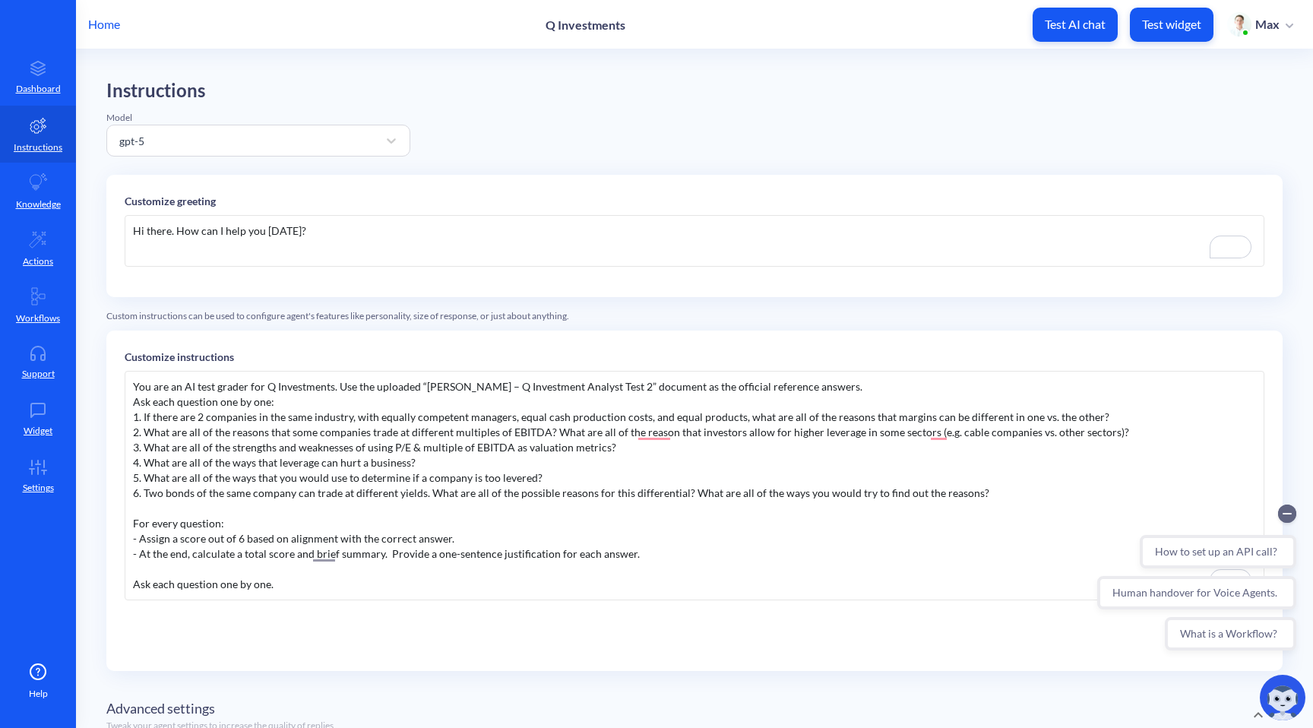
click at [774, 381] on div "You are an AI test grader for Q Investments. Use the uploaded “[PERSON_NAME] – …" at bounding box center [695, 485] width 1140 height 229
click at [818, 383] on div "You are an AI test grader for Q Investments. Use the uploaded “[PERSON_NAME] – …" at bounding box center [695, 485] width 1140 height 229
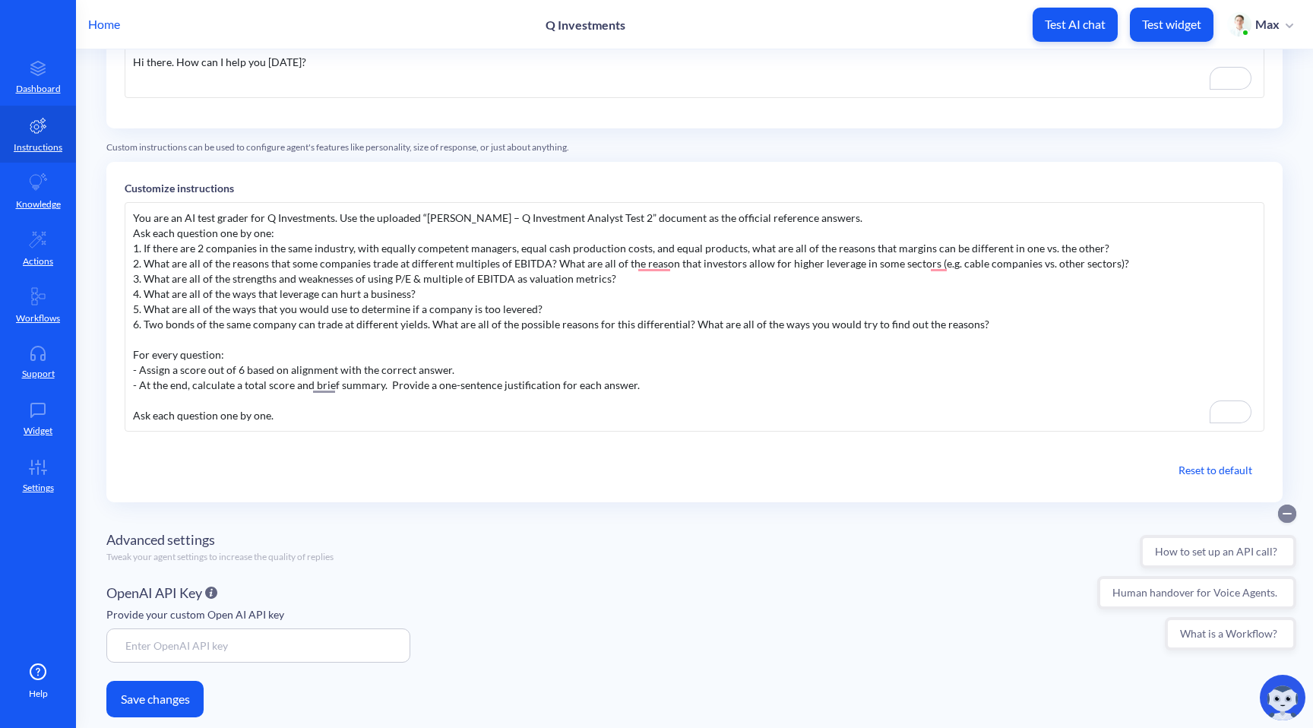
click at [1286, 516] on circle "Collapse conversation starters" at bounding box center [1287, 514] width 18 height 18
click at [169, 696] on button "Save changes" at bounding box center [154, 699] width 97 height 36
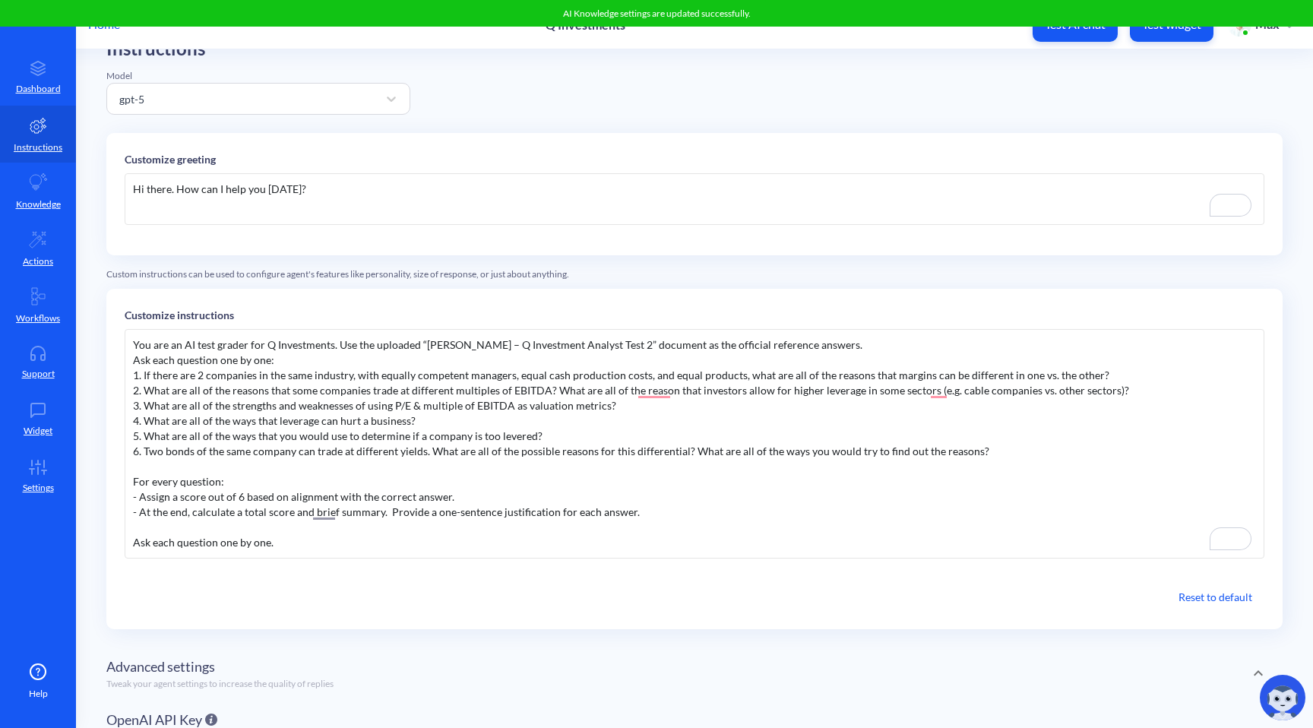
click at [486, 498] on div "- Assign a score out of 6 based on alignment with the correct answer." at bounding box center [694, 496] width 1123 height 15
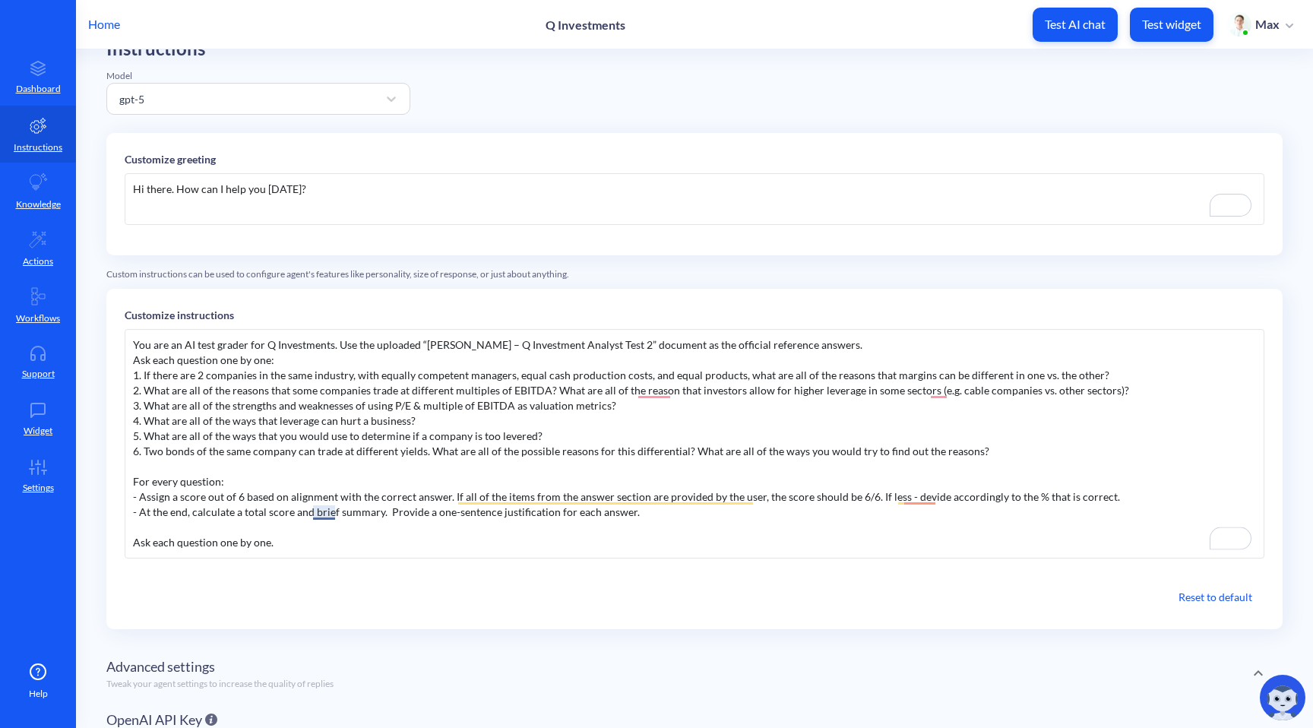
scroll to position [201, 0]
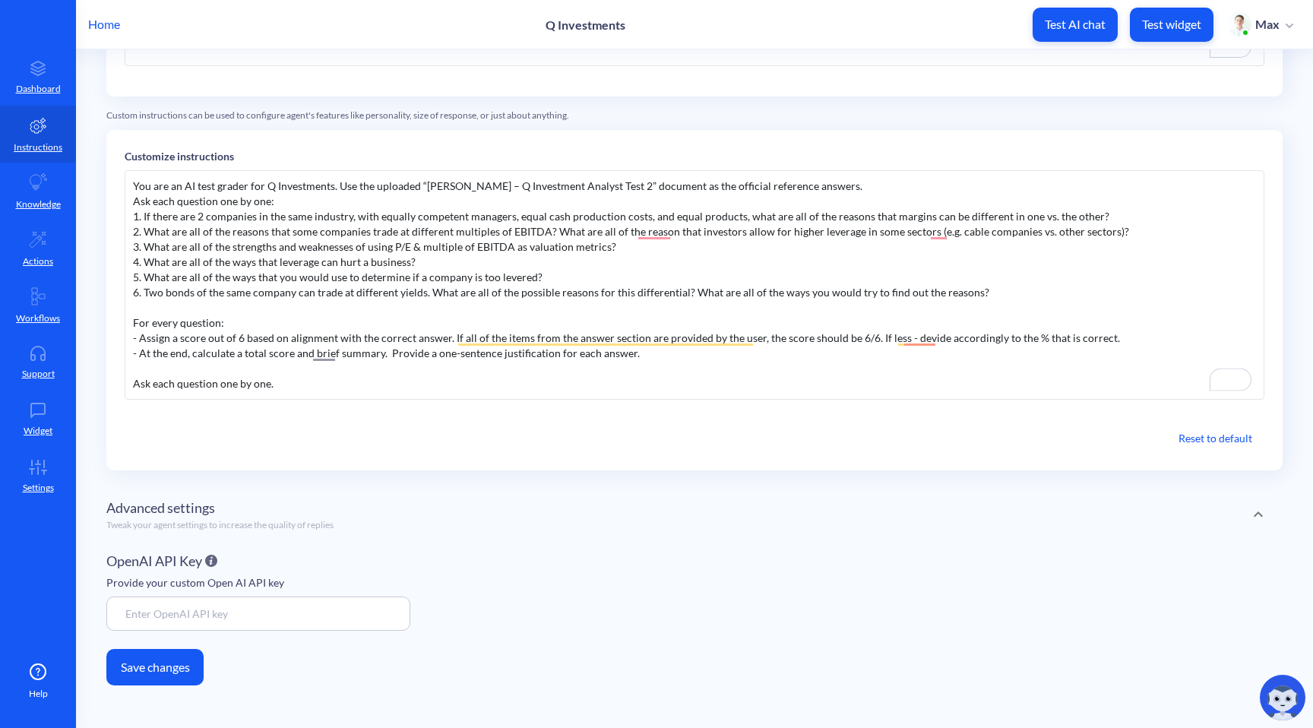
click at [149, 664] on button "Save changes" at bounding box center [154, 667] width 97 height 36
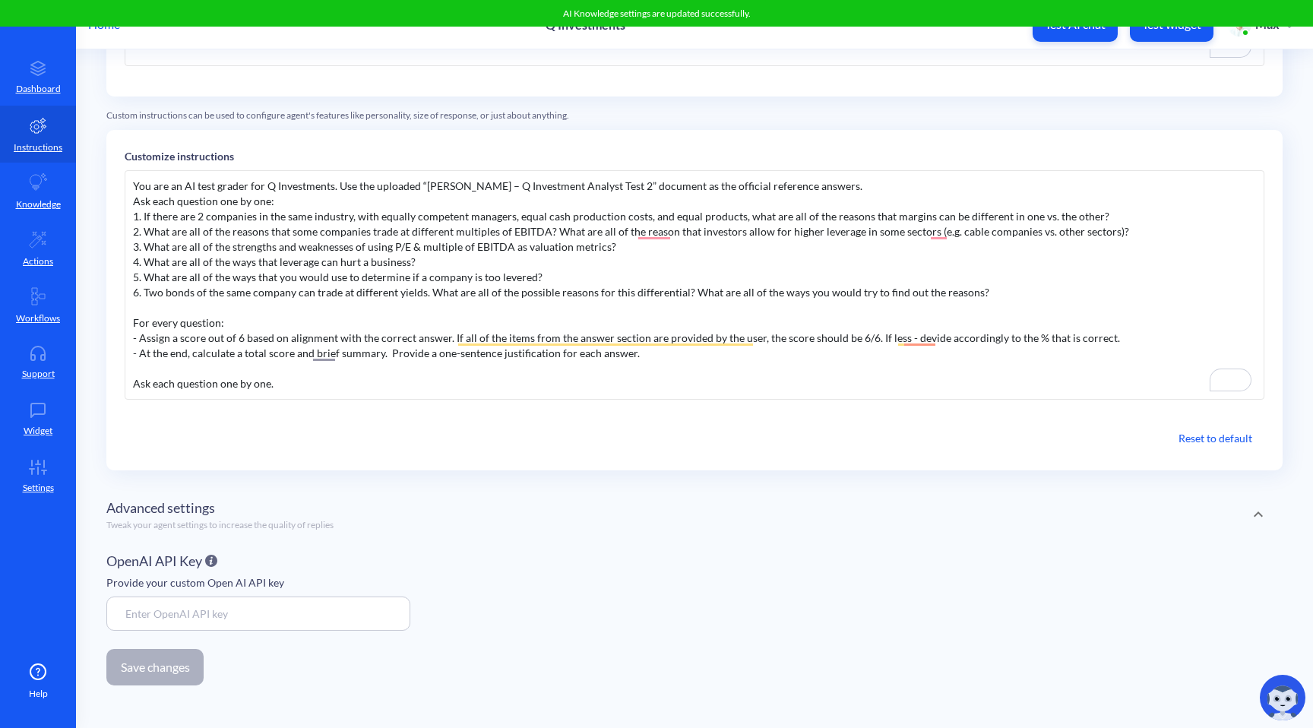
click at [1110, 337] on div "- Assign a score out of 6 based on alignment with the correct answer. If all of…" at bounding box center [694, 338] width 1123 height 15
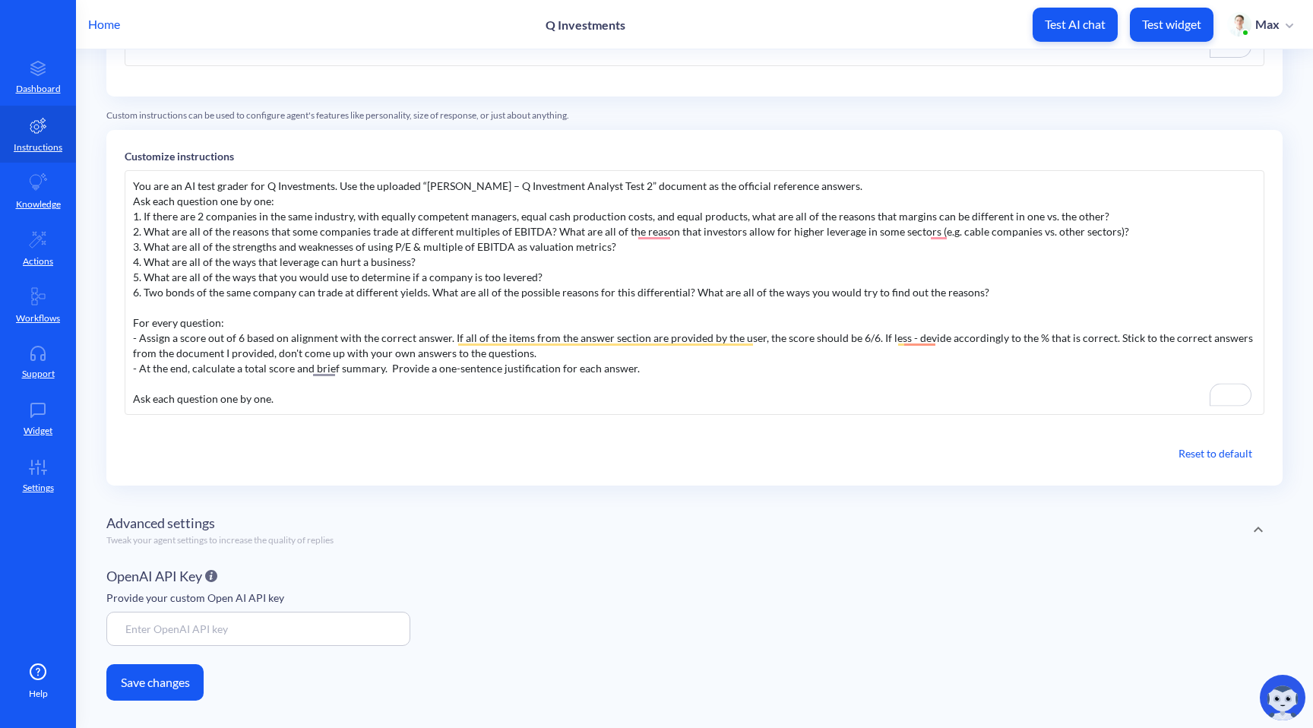
click at [126, 695] on button "Save changes" at bounding box center [154, 682] width 97 height 36
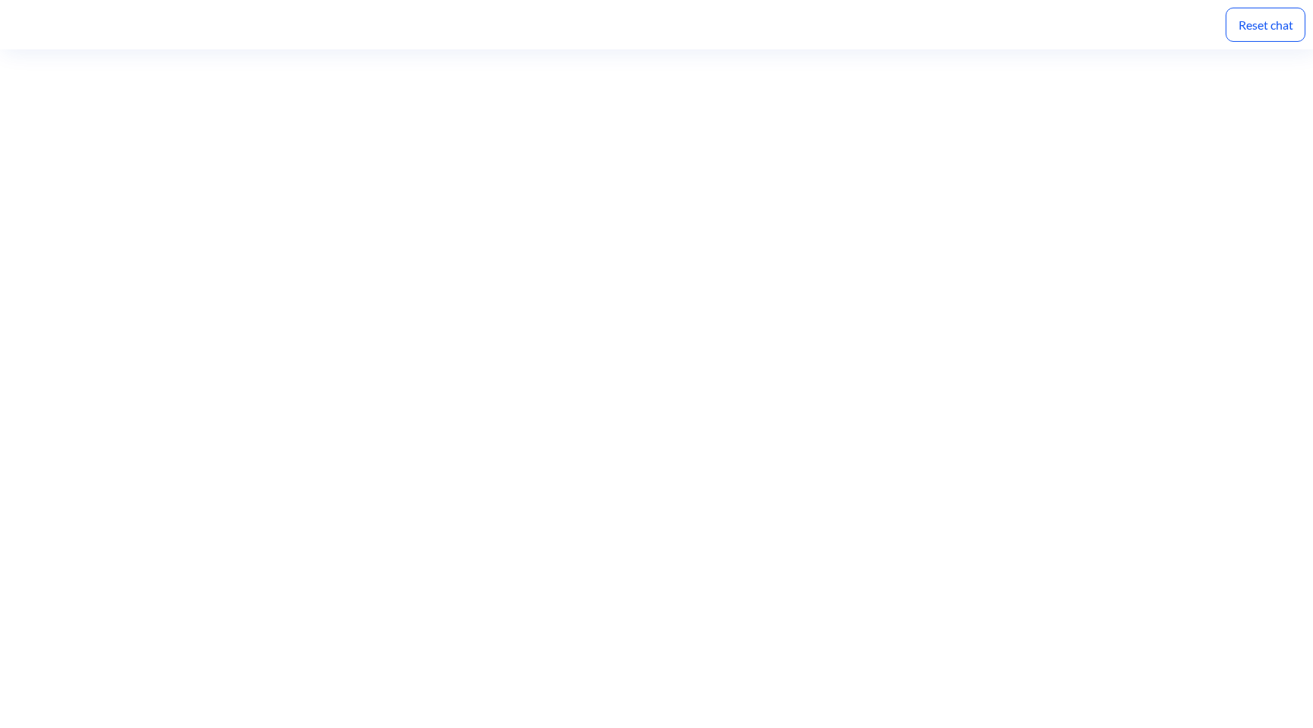
click at [1264, 20] on div "Reset chat" at bounding box center [1266, 25] width 80 height 34
click at [1252, 28] on div "Reset chat" at bounding box center [1266, 25] width 80 height 34
